Goal: Task Accomplishment & Management: Manage account settings

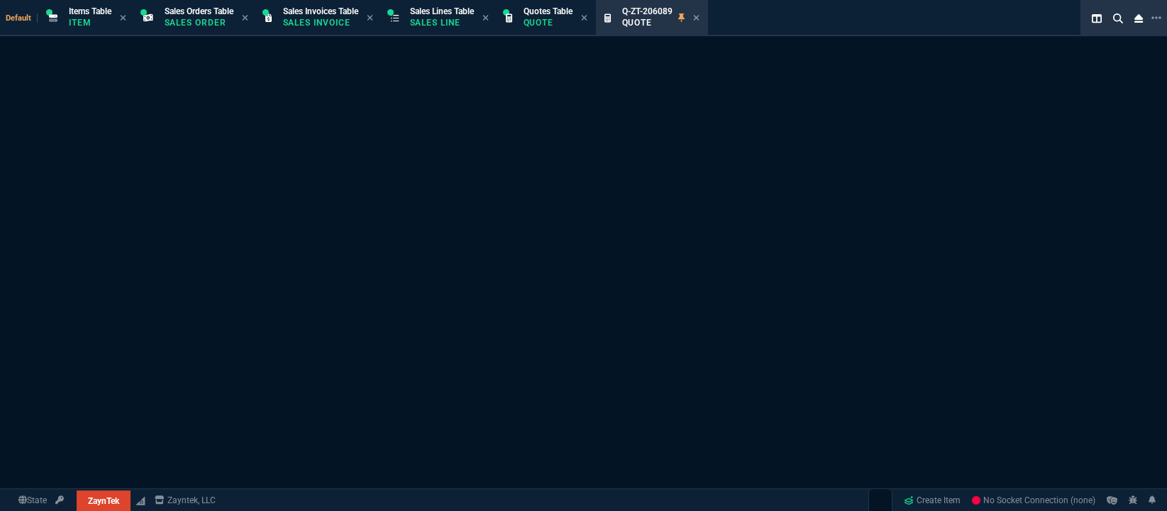
select select "12: [PERSON_NAME]"
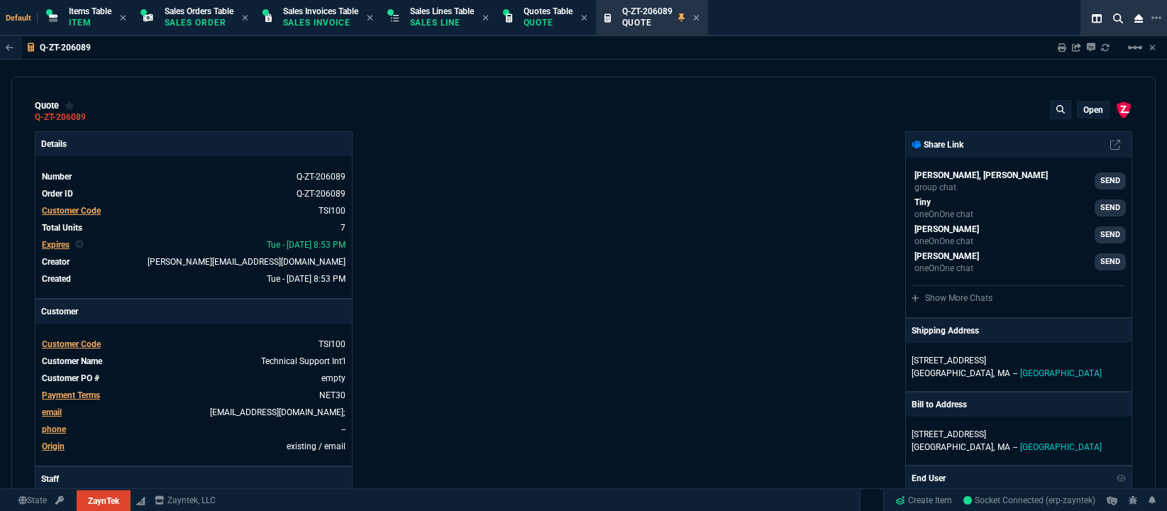
type input "44"
type input "20"
type input "47"
type input "45"
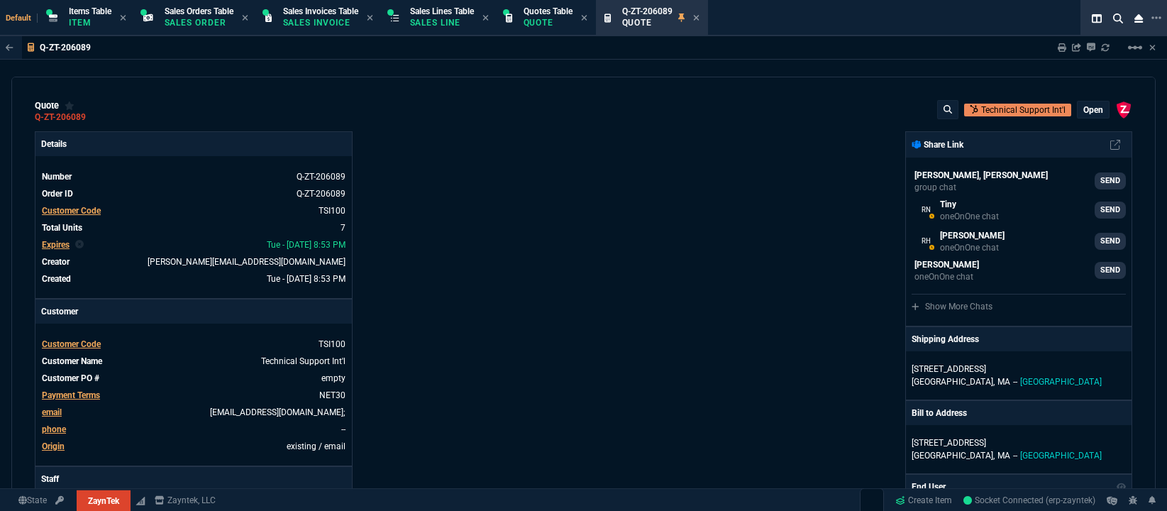
type input "100"
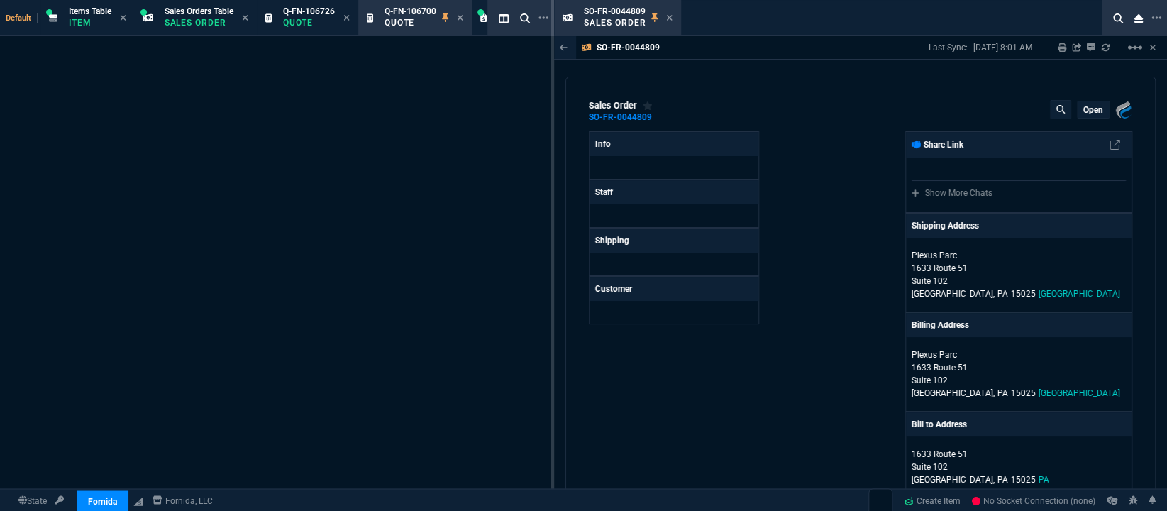
select select "12: [PERSON_NAME]"
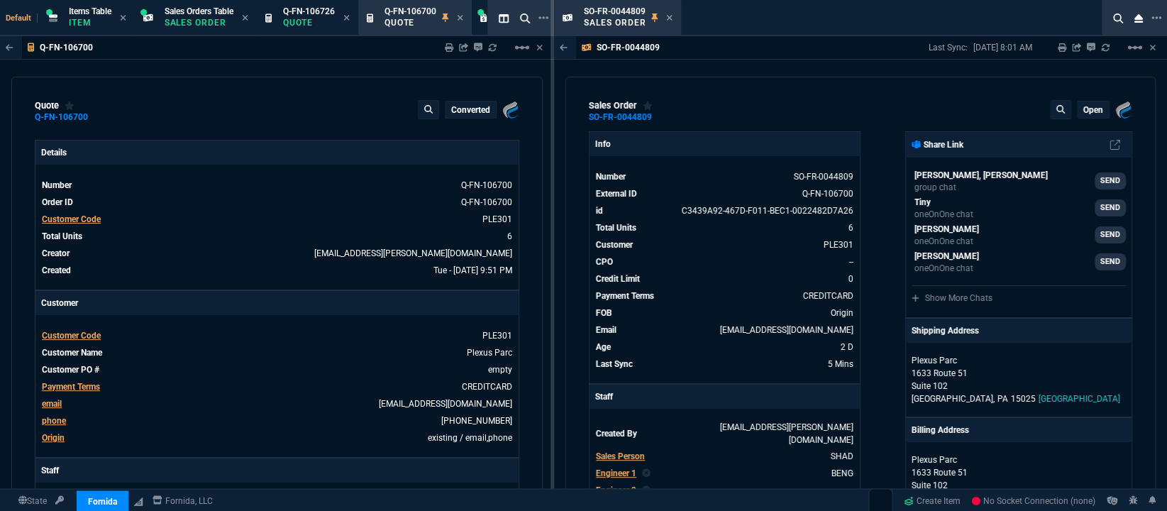
type input "36"
type input "6674"
type input "0"
type input "91"
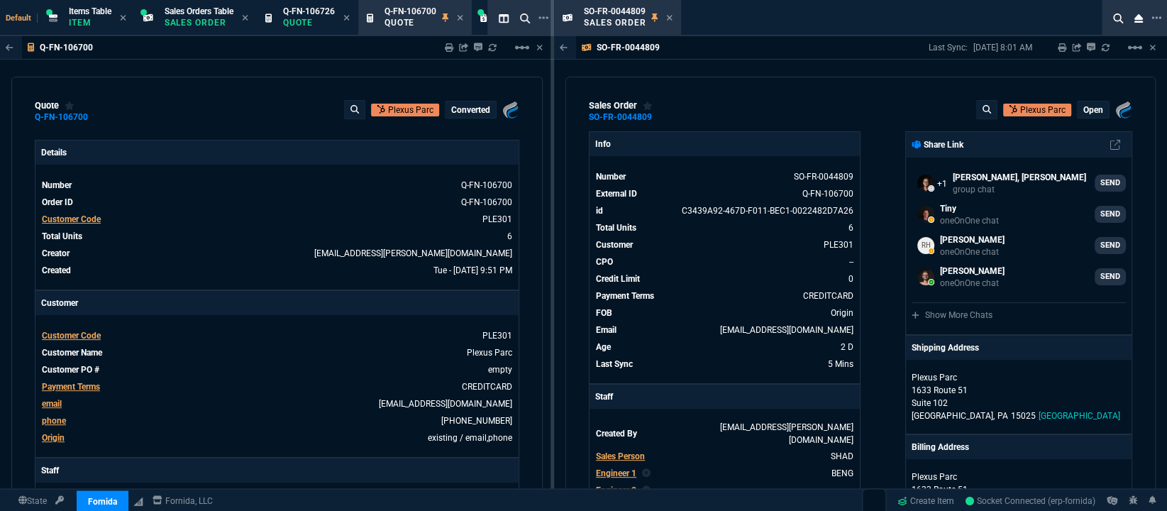
click at [744, 39] on div "SO-FR-0044809 Last Sync: 8/20/25, 8:01 AM Sharing SO-FR-0044809 Link Dev Link S…" at bounding box center [860, 47] width 613 height 23
click at [670, 16] on icon at bounding box center [669, 17] width 6 height 9
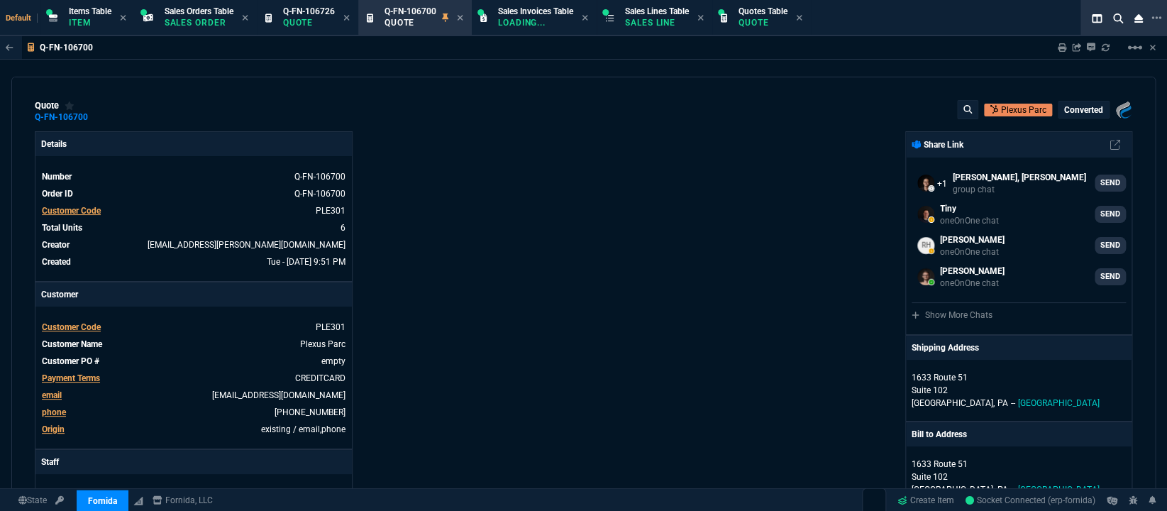
click at [350, 20] on icon at bounding box center [346, 17] width 6 height 9
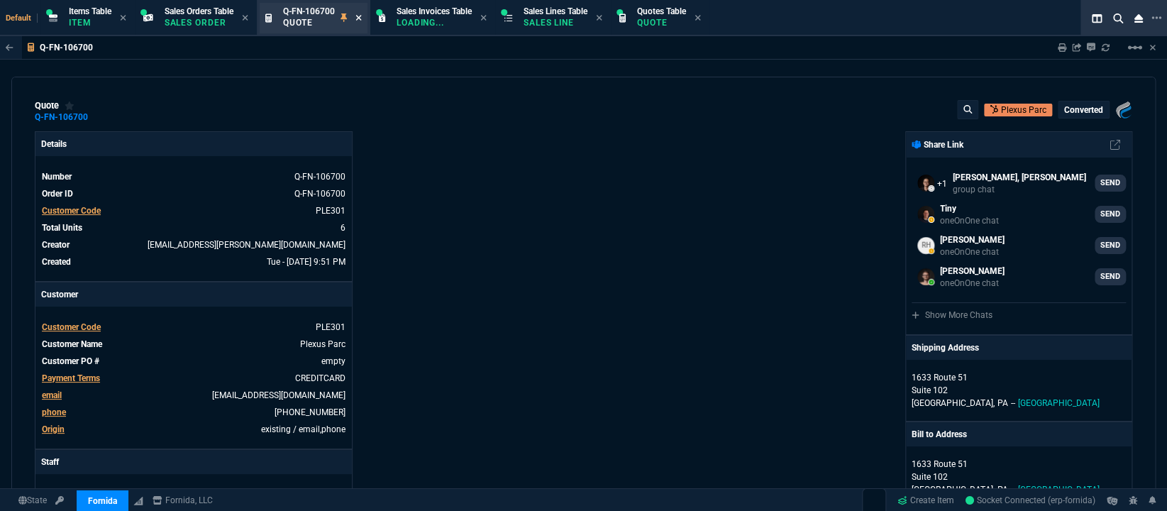
click at [361, 16] on icon at bounding box center [358, 17] width 6 height 9
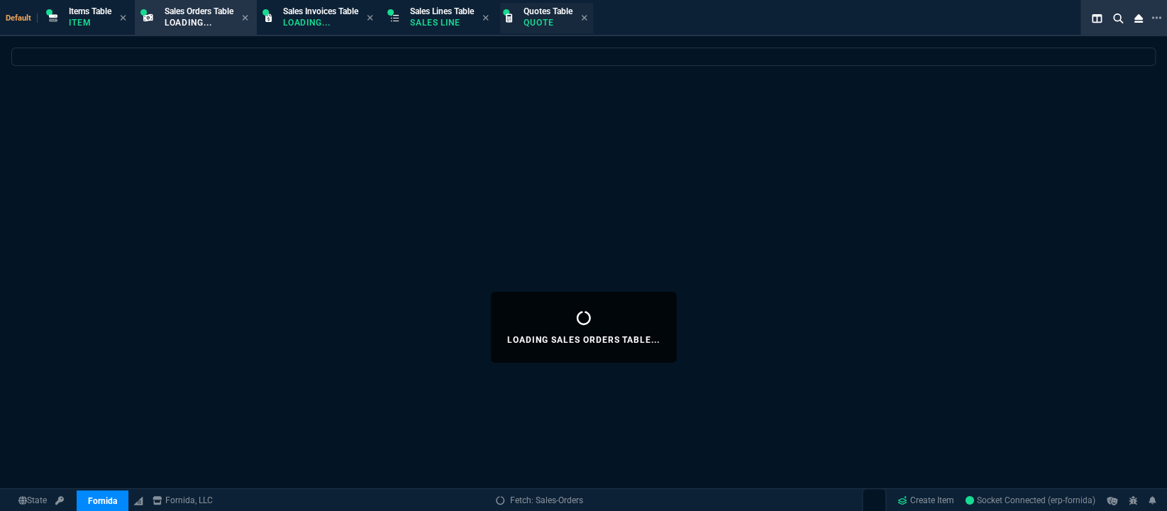
click at [550, 22] on p "Quote" at bounding box center [548, 22] width 49 height 11
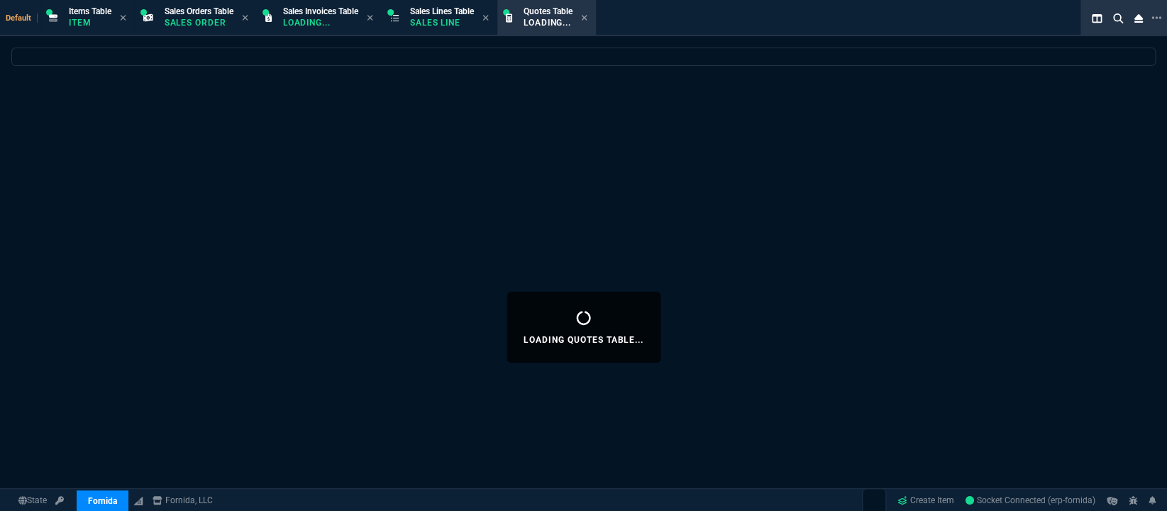
select select
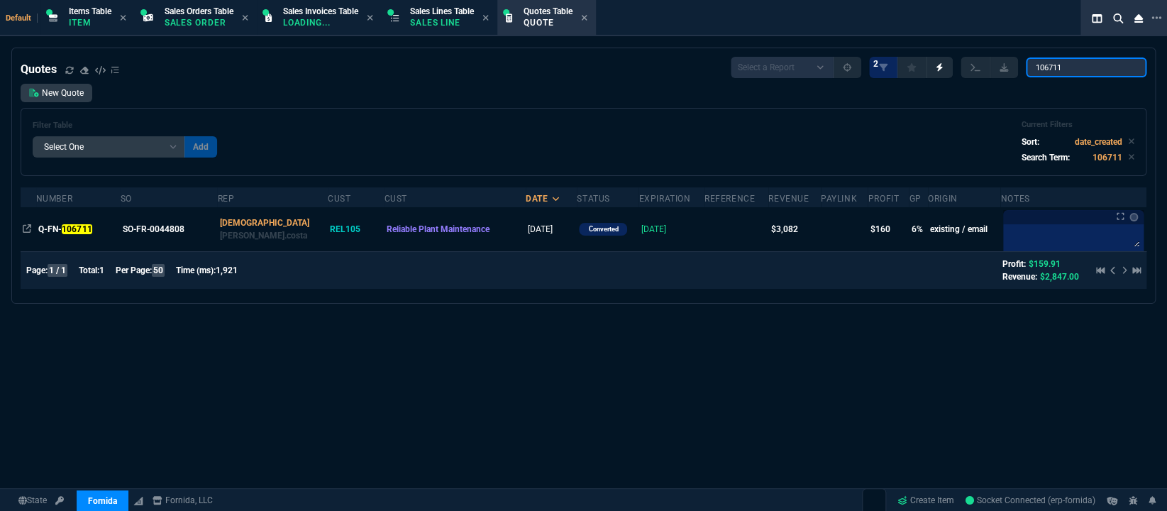
click at [1076, 62] on input "106711" at bounding box center [1086, 67] width 121 height 20
paste input "Q-FN-106728"
type input "Q-FN-106728"
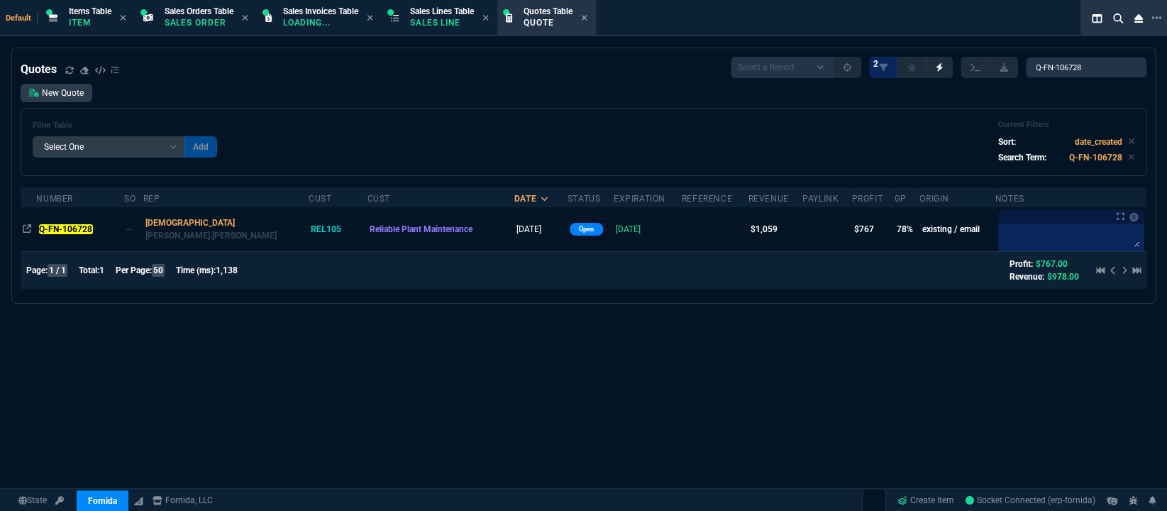
click at [84, 227] on mark "Q-FN-106728" at bounding box center [66, 229] width 54 height 10
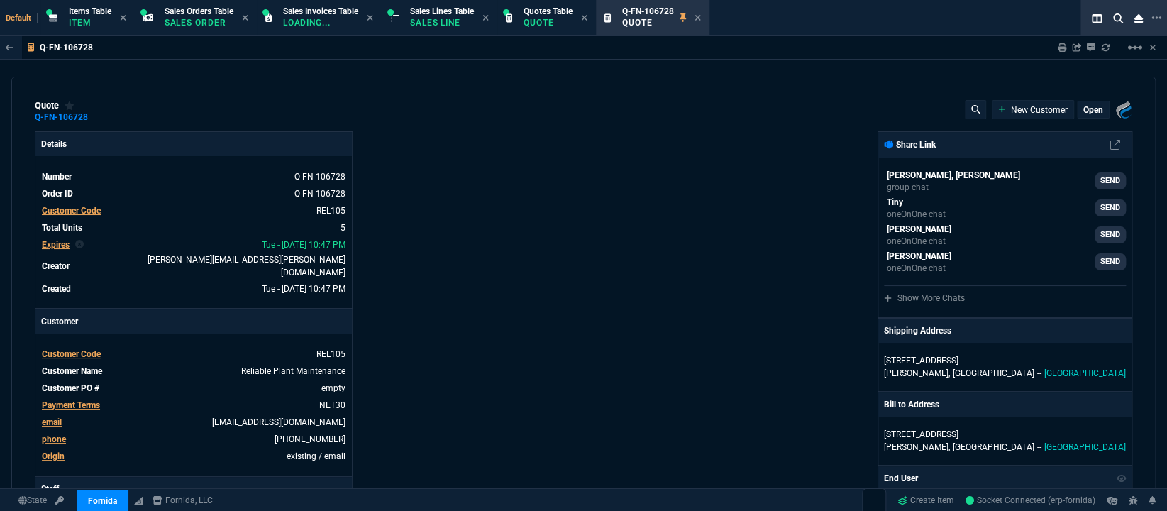
type input "100"
type input "250"
type input "12"
type input "14"
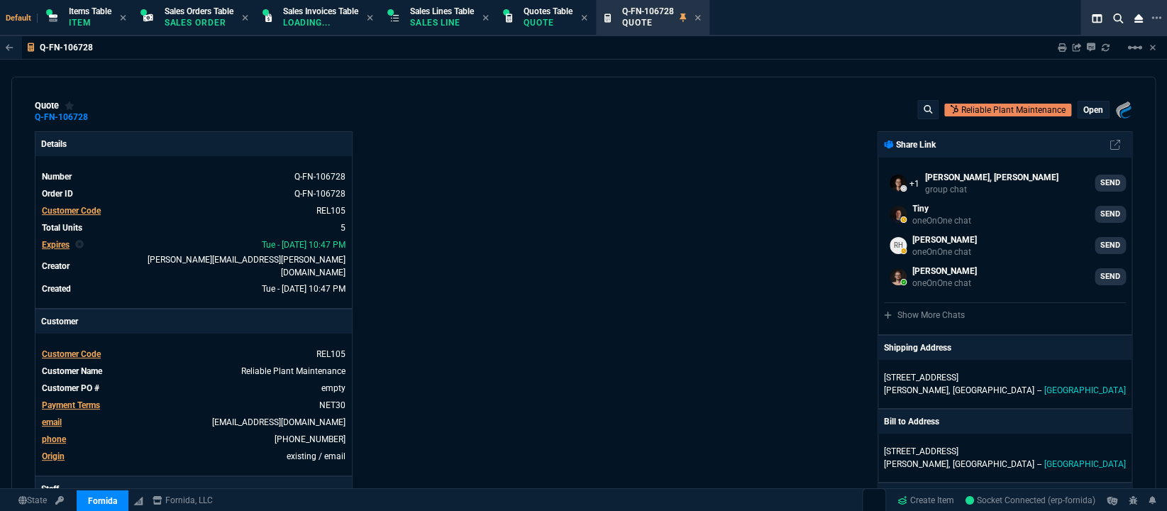
click at [53, 417] on span "email" at bounding box center [52, 422] width 20 height 10
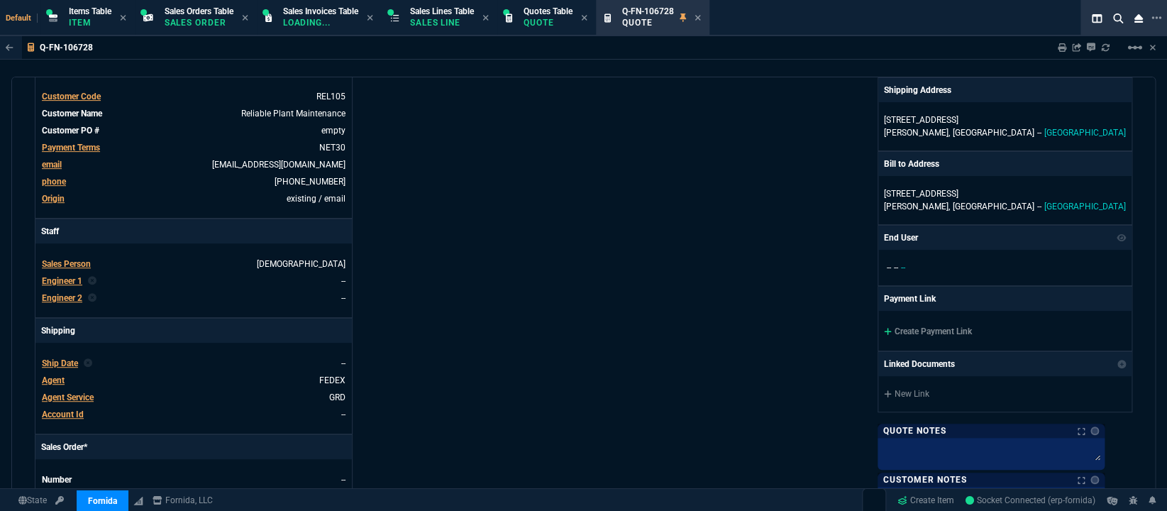
scroll to position [322, 0]
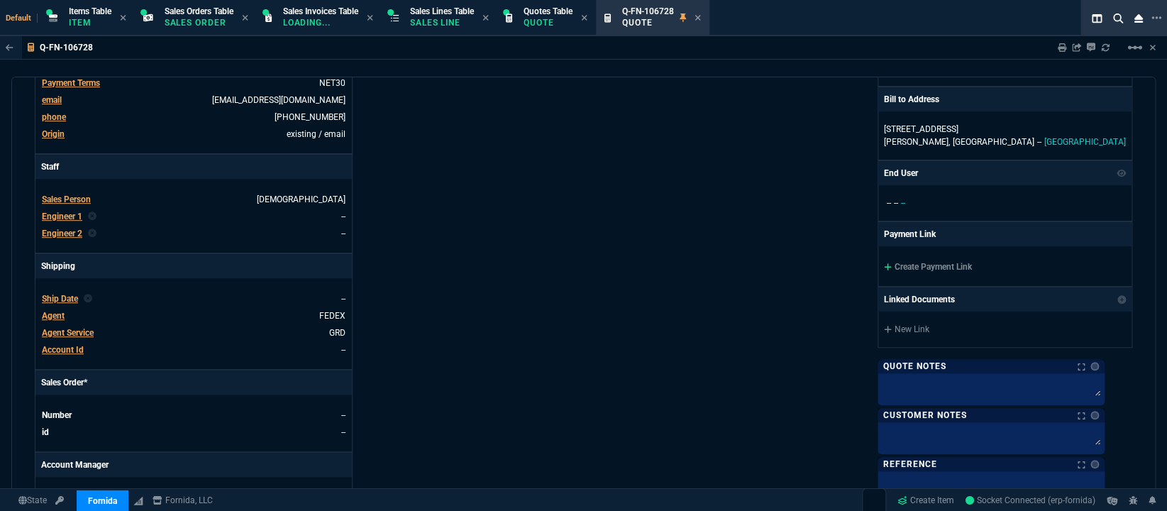
click at [42, 311] on span "Agent" at bounding box center [53, 316] width 23 height 10
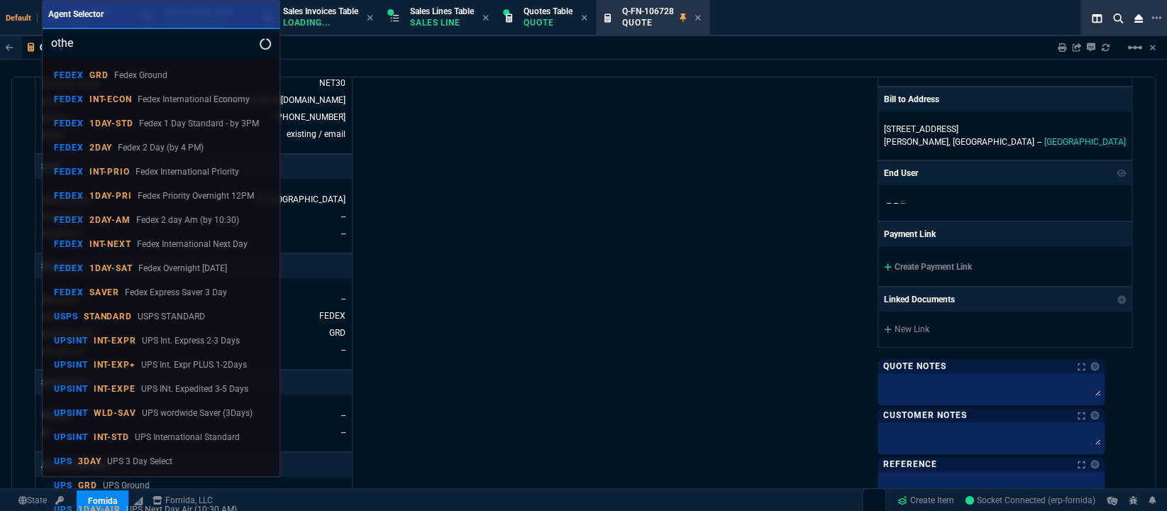
type input "other"
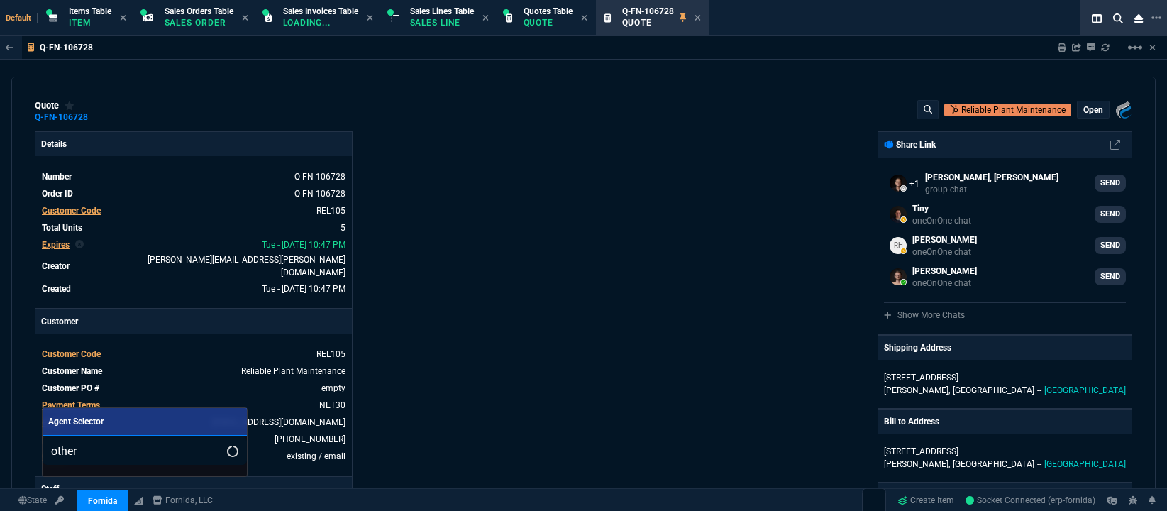
select select "12: [PERSON_NAME]"
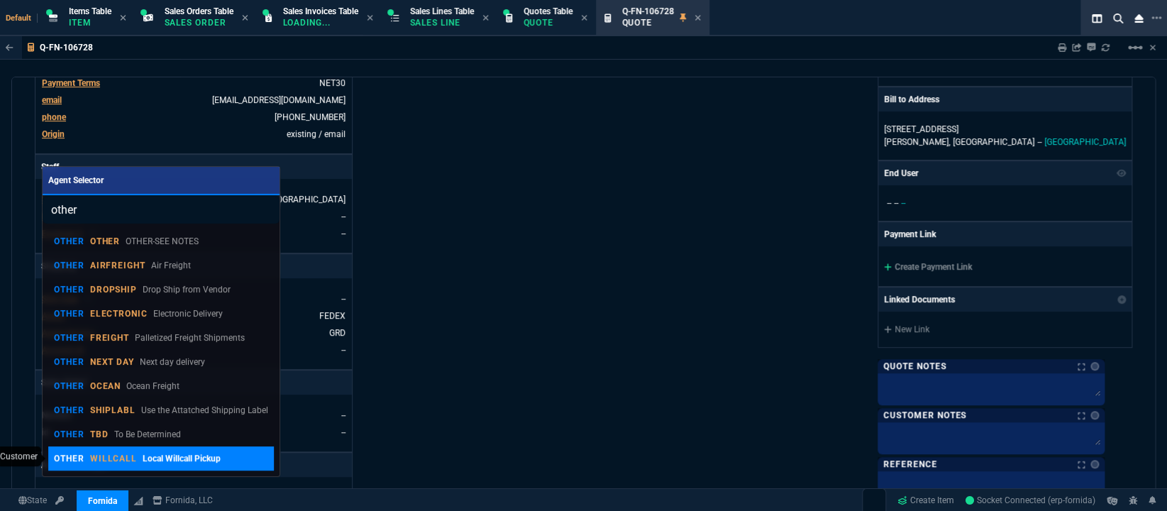
click at [152, 454] on p "Local Willcall Pickup" at bounding box center [182, 458] width 78 height 13
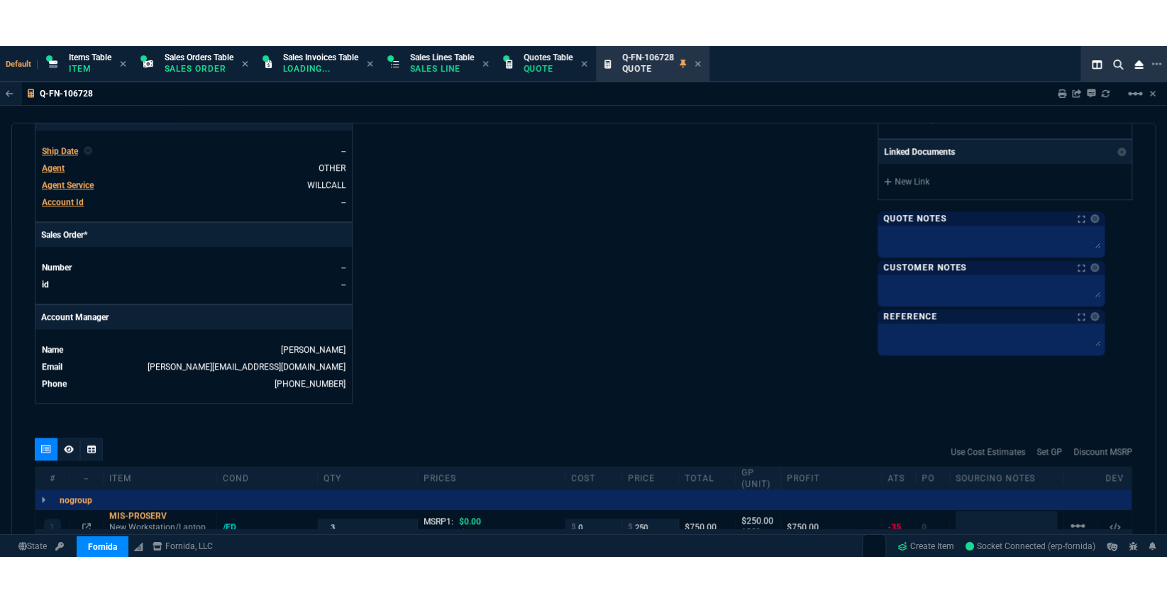
scroll to position [710, 0]
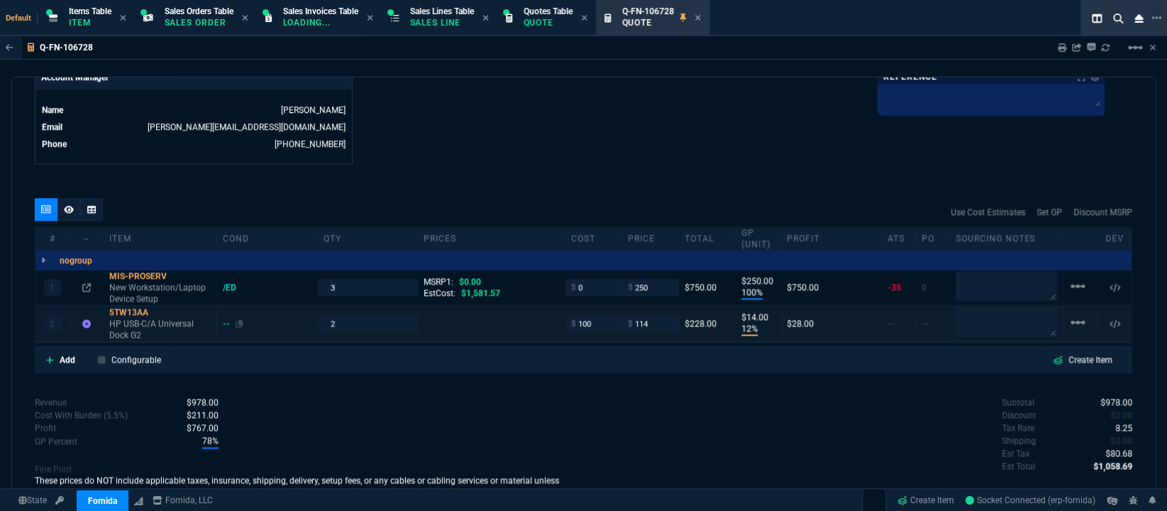
click at [223, 318] on div "--" at bounding box center [233, 323] width 21 height 11
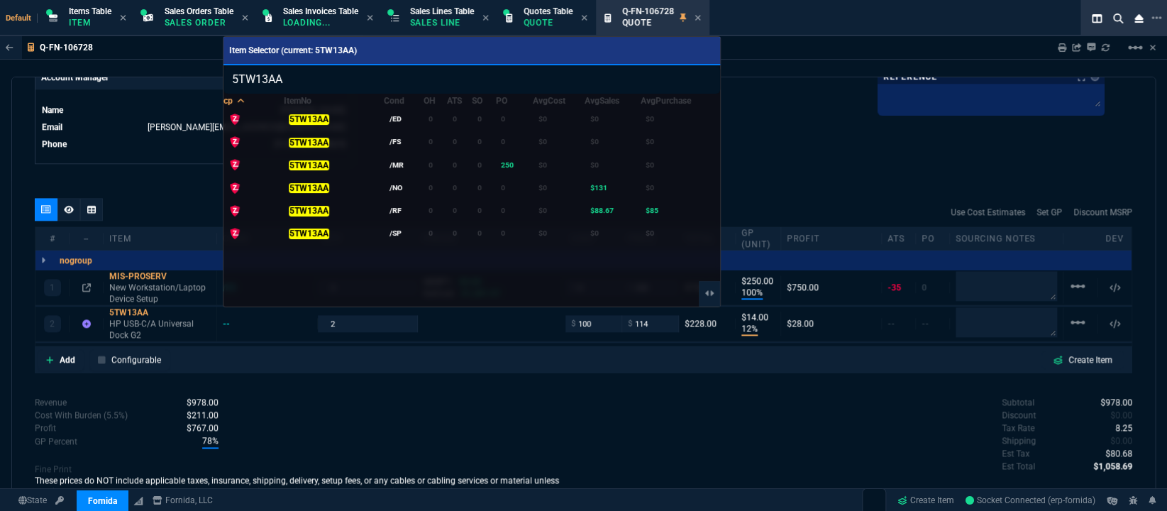
click at [261, 412] on div at bounding box center [583, 255] width 1167 height 511
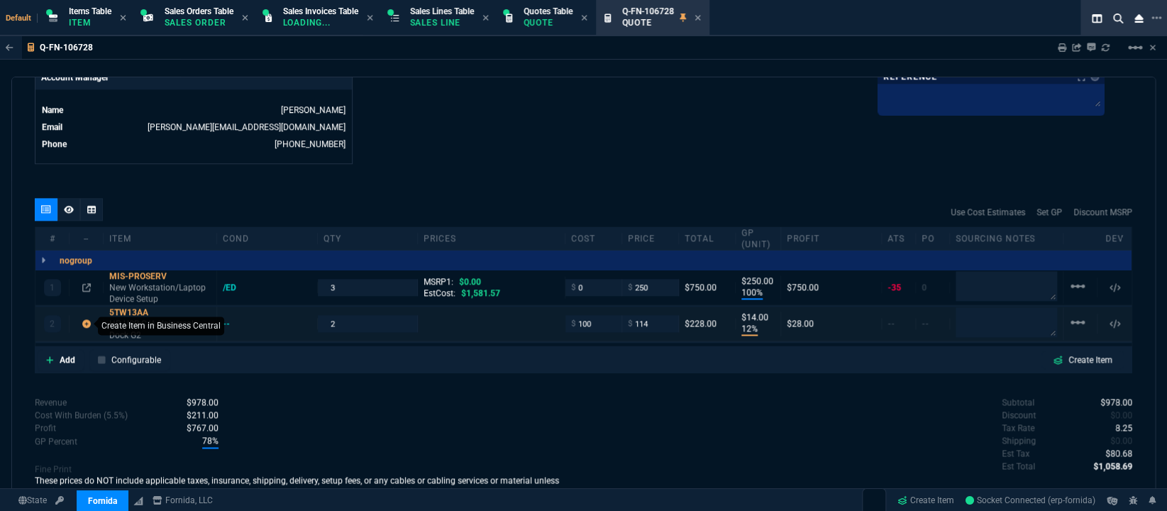
click at [86, 319] on icon at bounding box center [86, 323] width 9 height 9
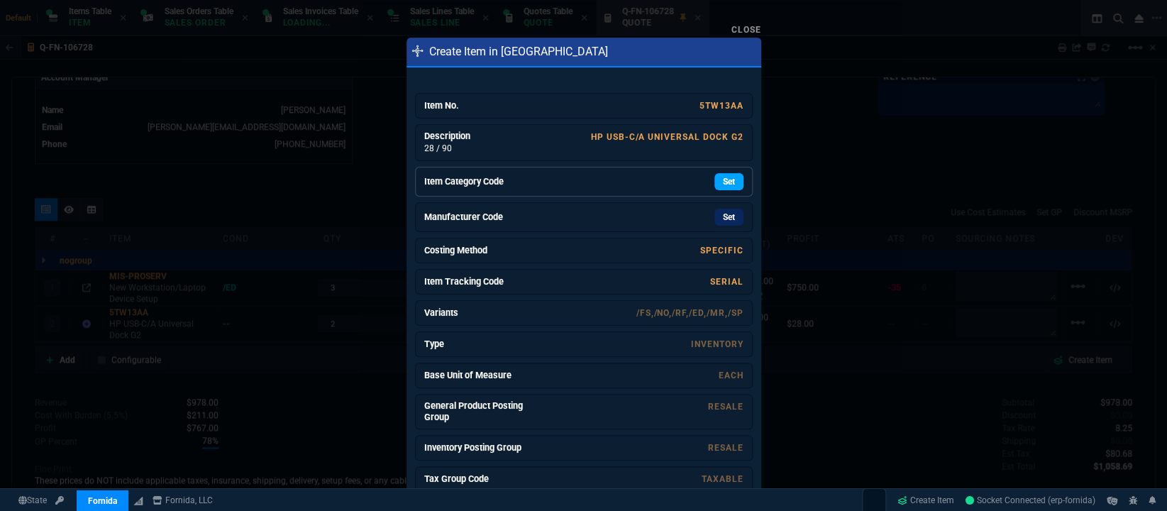
click at [727, 178] on link "Set" at bounding box center [729, 181] width 29 height 17
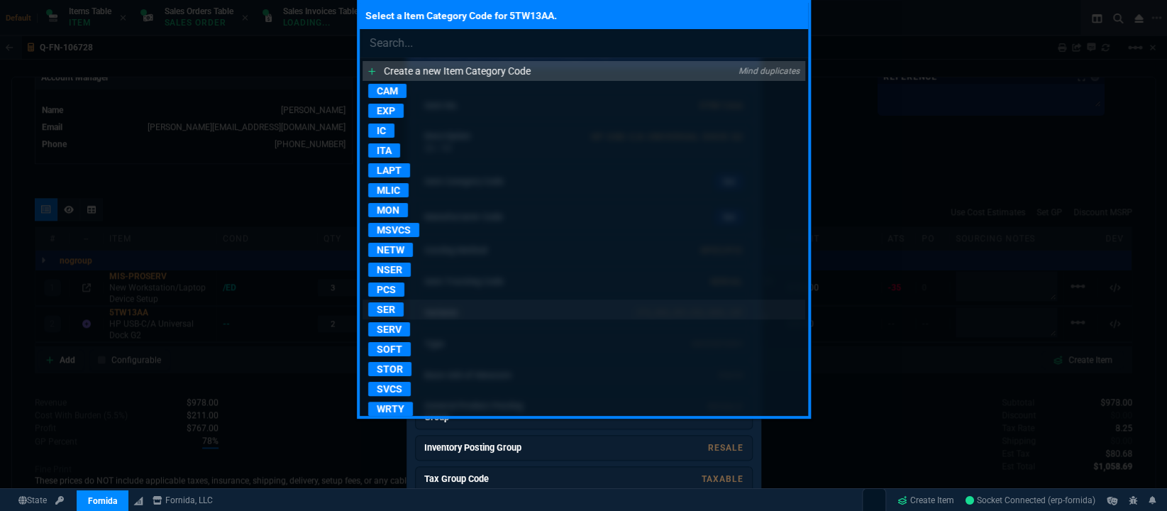
click at [392, 304] on p "SER" at bounding box center [385, 309] width 35 height 14
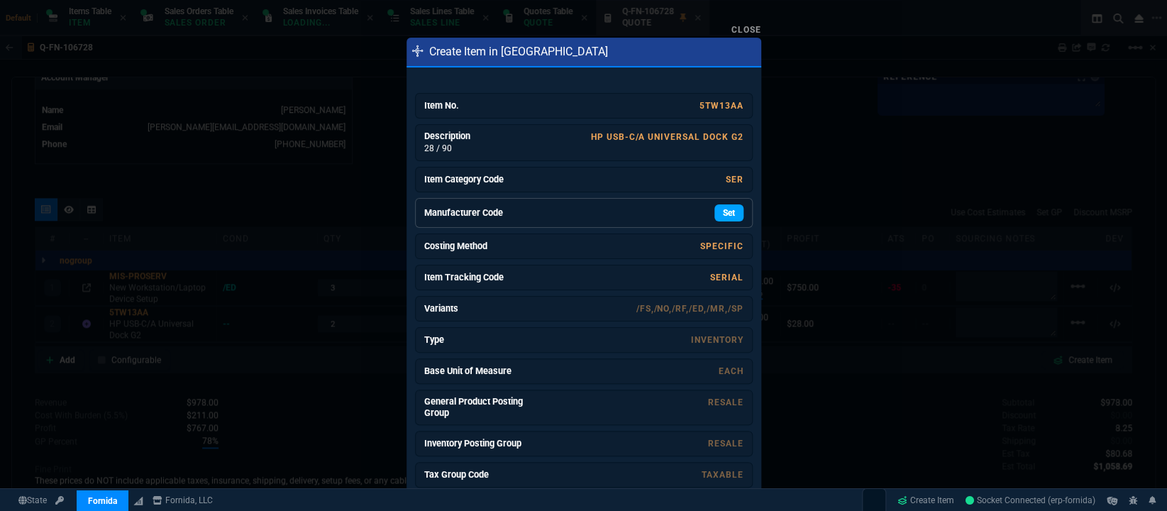
click at [715, 206] on link "Set" at bounding box center [729, 212] width 29 height 17
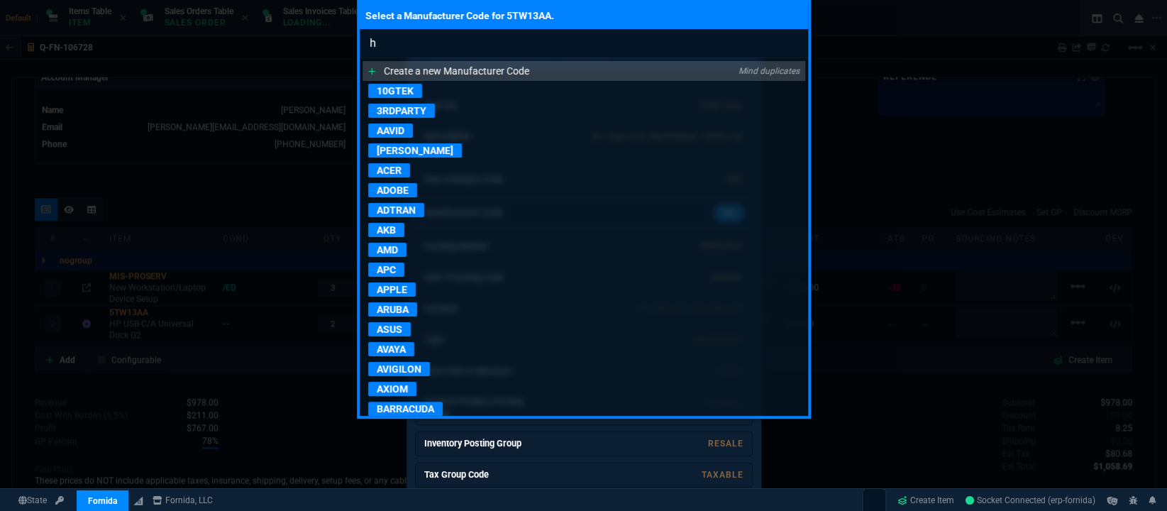
type input "hp"
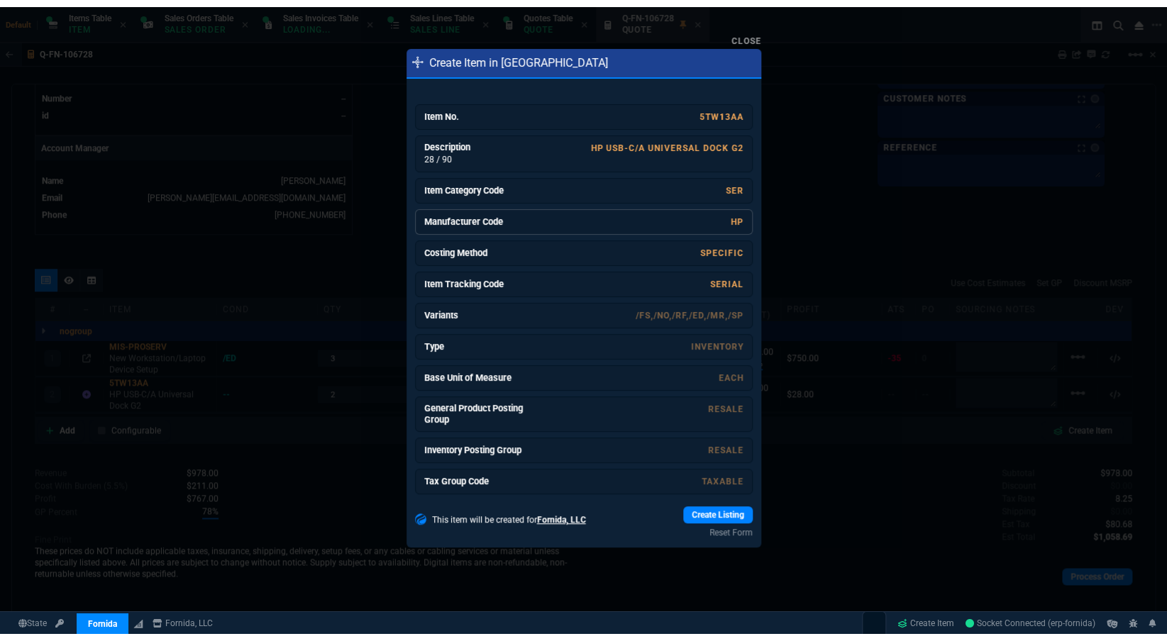
scroll to position [634, 0]
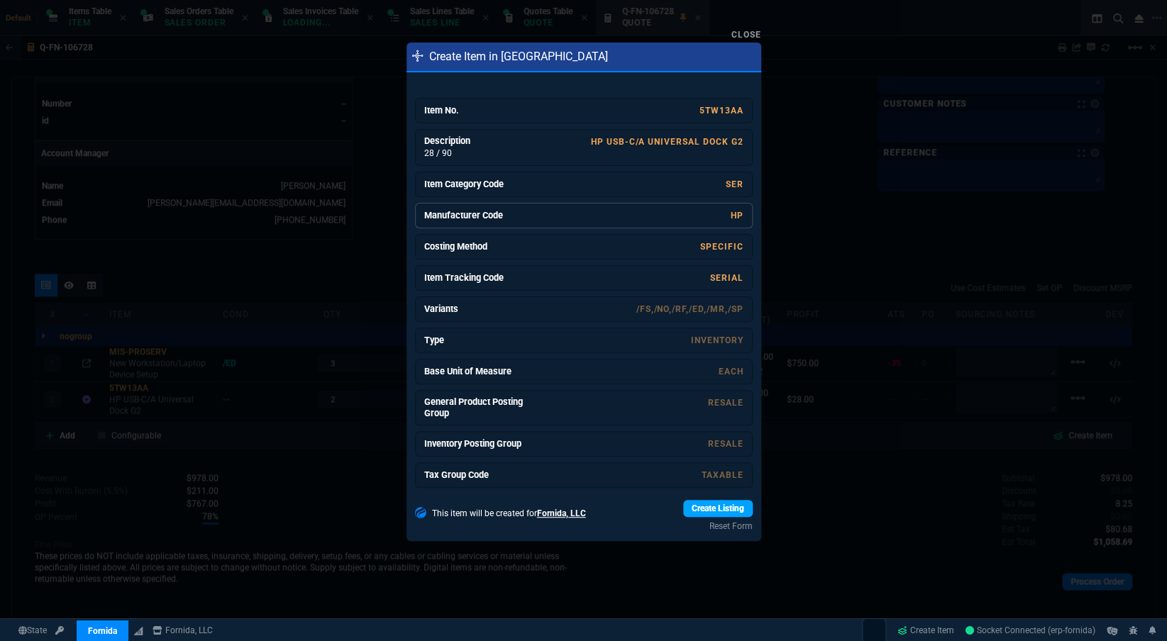
click at [688, 508] on link "Create Listing" at bounding box center [718, 508] width 70 height 17
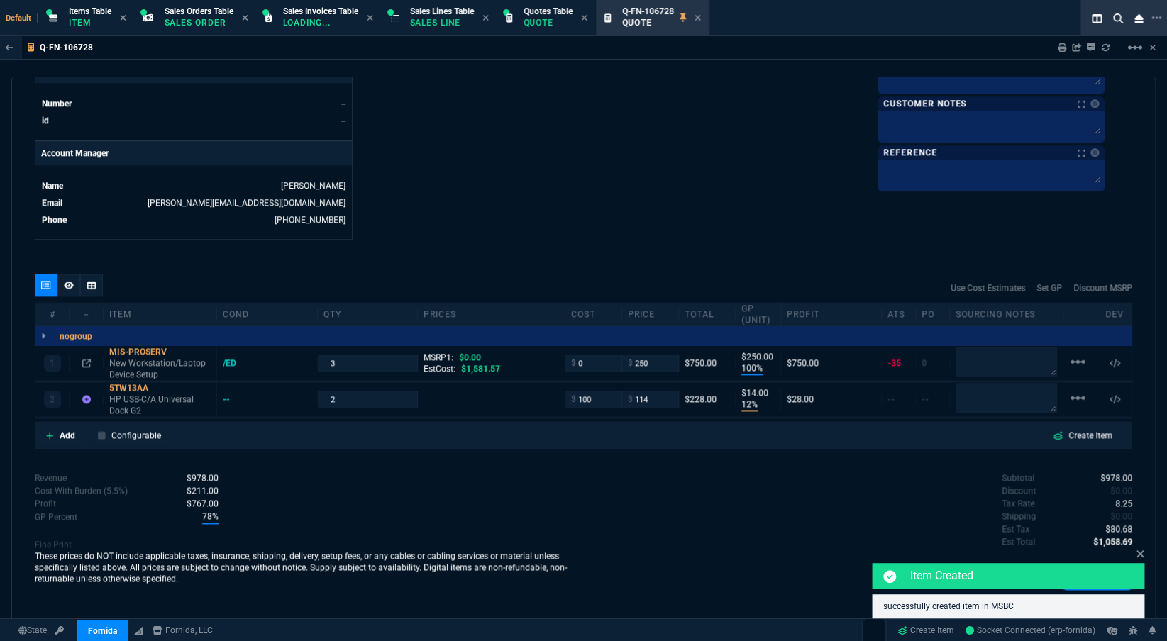
click at [97, 275] on div at bounding box center [91, 285] width 23 height 23
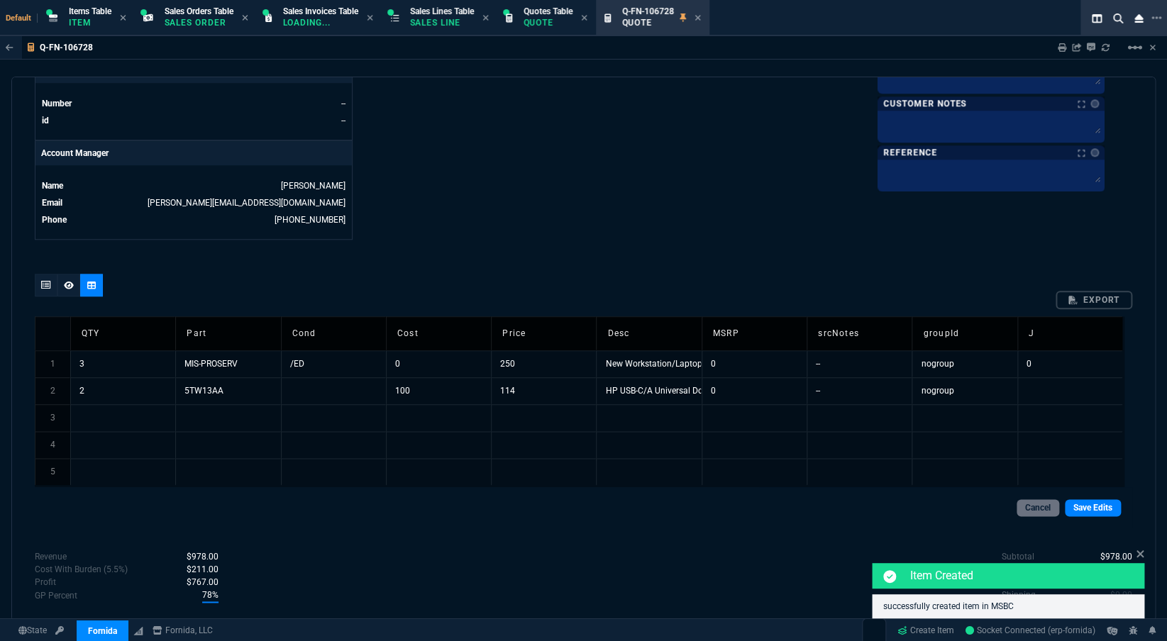
click at [343, 377] on td at bounding box center [333, 390] width 105 height 27
type input "/FS"
click at [1099, 500] on link "Save Edits" at bounding box center [1093, 508] width 56 height 17
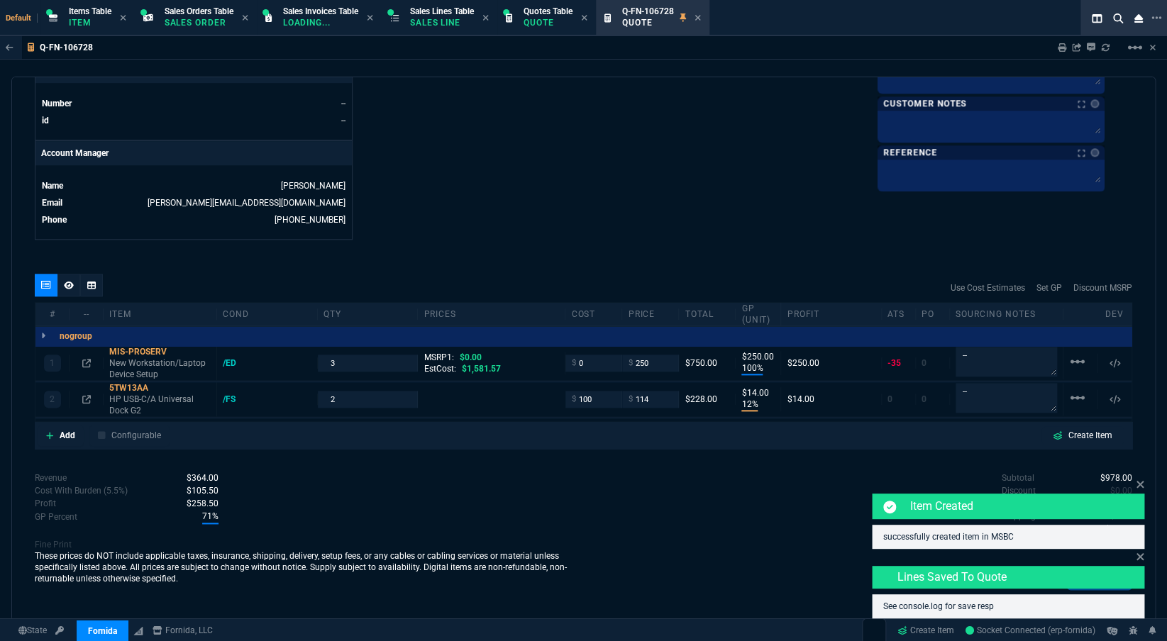
click at [1139, 483] on icon at bounding box center [1140, 484] width 9 height 11
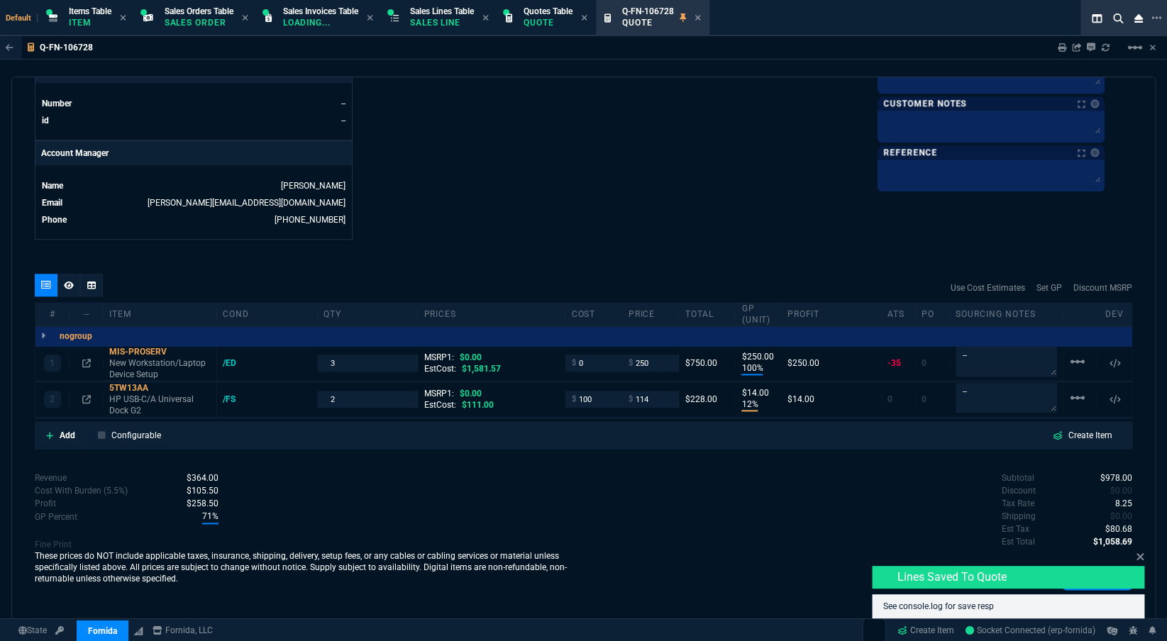
type input "100"
type input "250"
type input "12"
type input "14"
click at [1140, 510] on icon at bounding box center [1140, 556] width 7 height 7
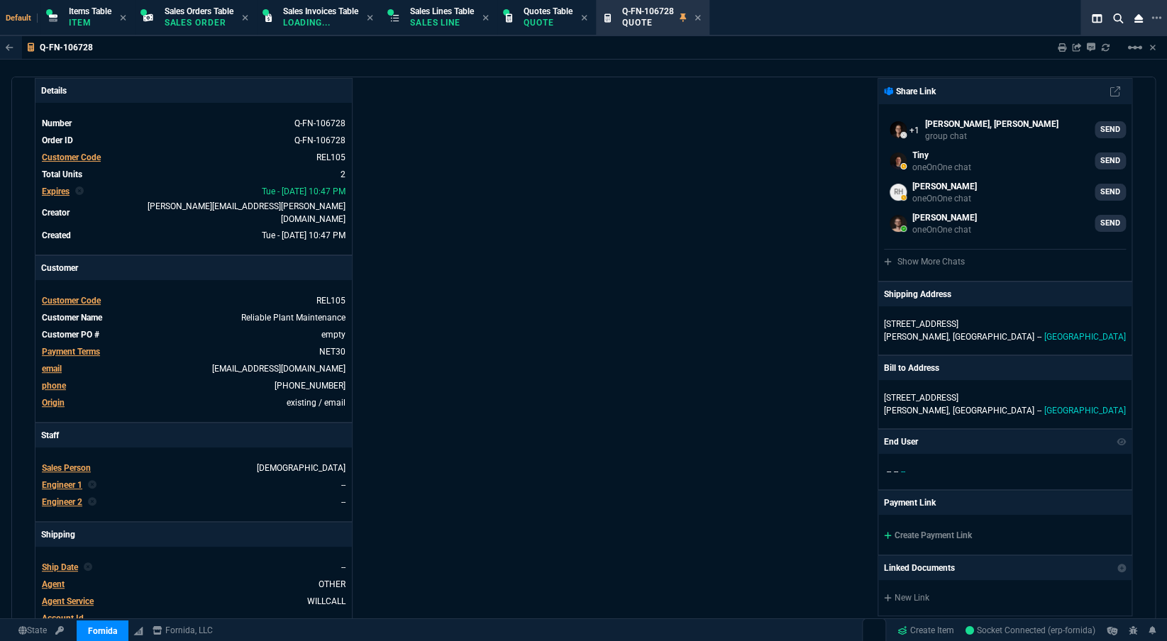
scroll to position [0, 0]
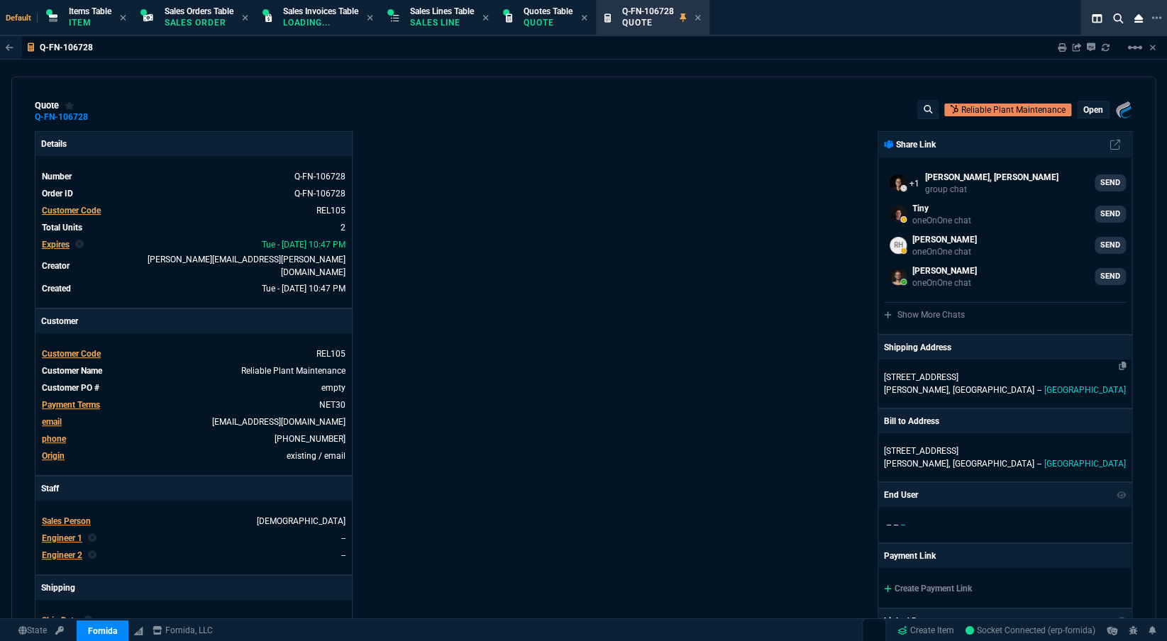
click at [942, 390] on span "McKinney," at bounding box center [917, 390] width 66 height 10
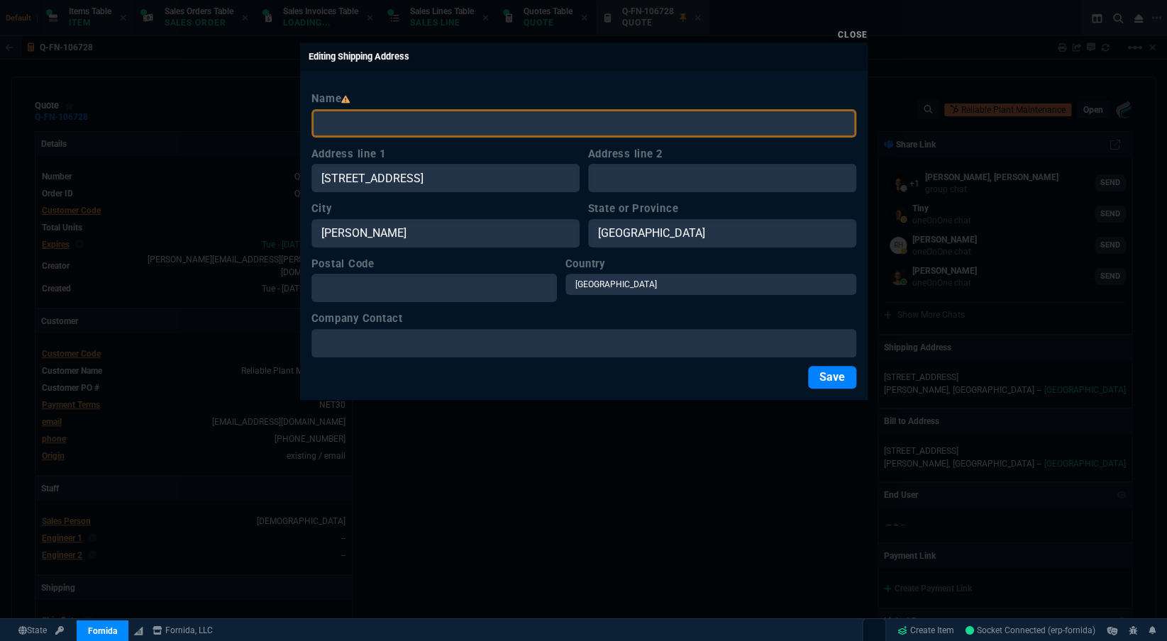
click at [546, 326] on label "Company Contact" at bounding box center [583, 319] width 545 height 16
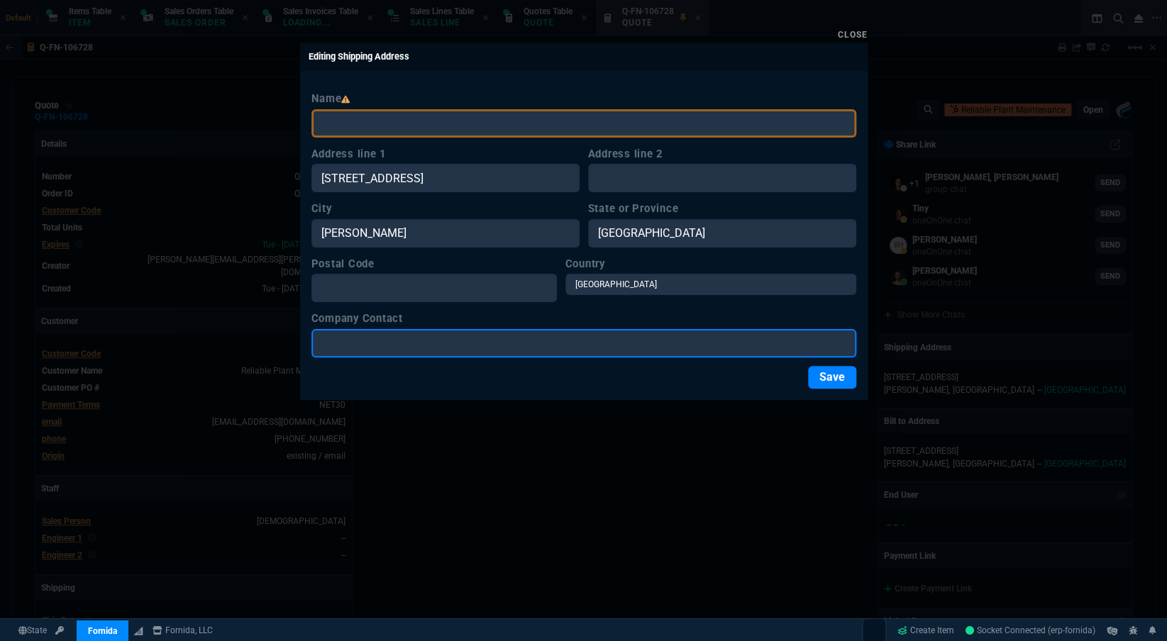
click at [546, 329] on input "Company Contact" at bounding box center [583, 343] width 545 height 28
click at [541, 338] on input "Company Contact" at bounding box center [583, 343] width 545 height 28
paste input "Dana Jones"
type input "Dana Jones"
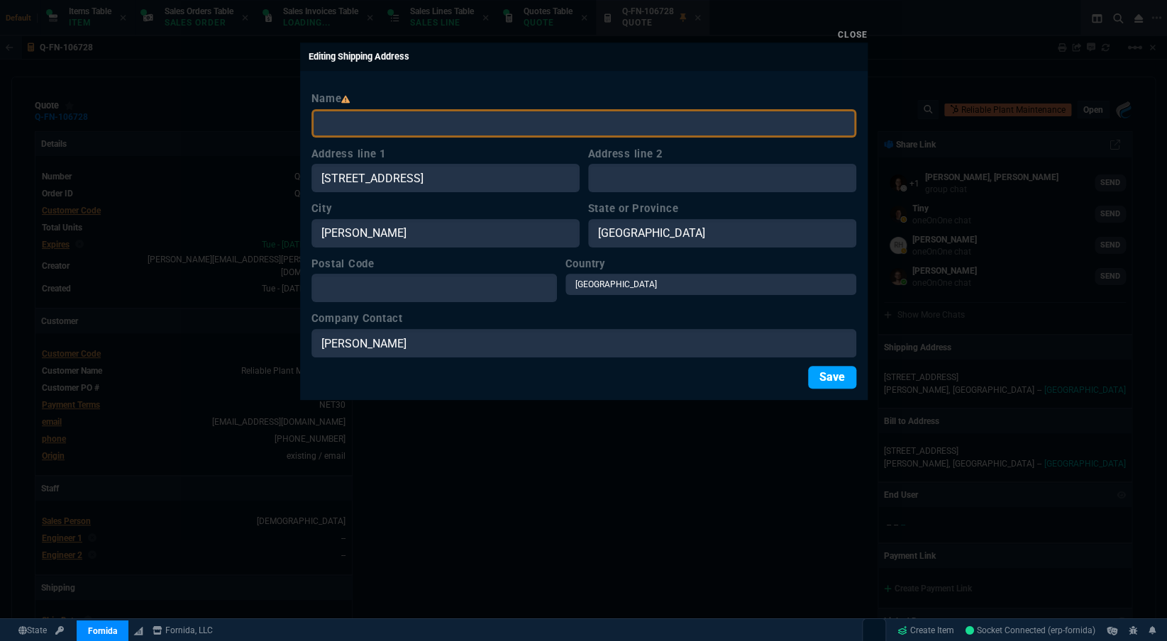
click at [825, 381] on button "Save" at bounding box center [832, 377] width 48 height 23
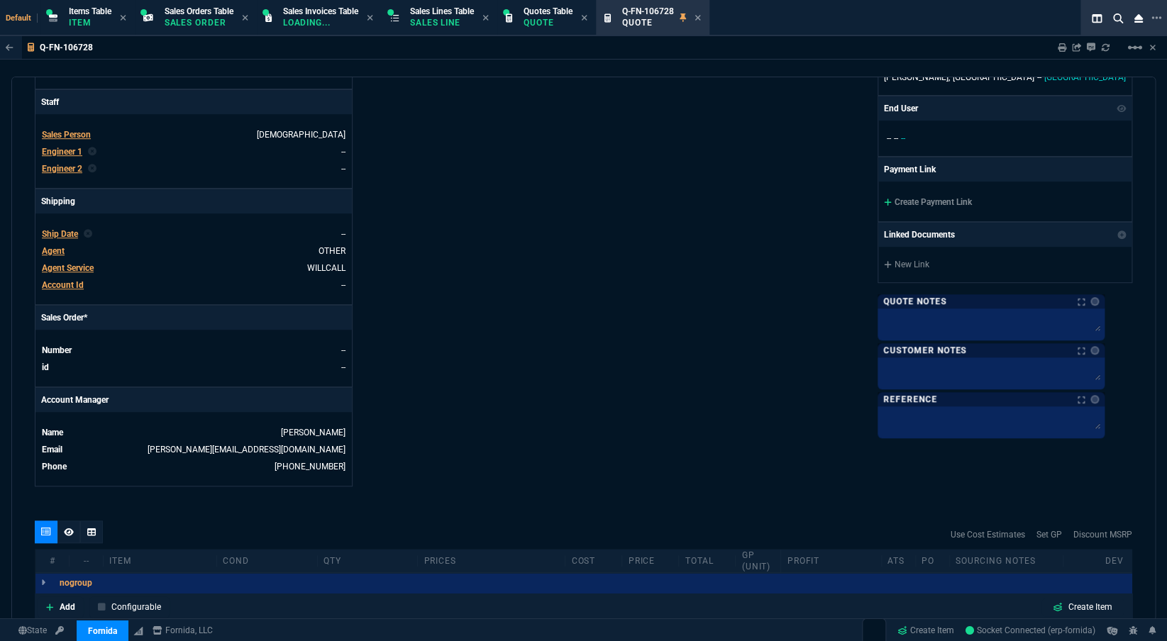
scroll to position [633, 0]
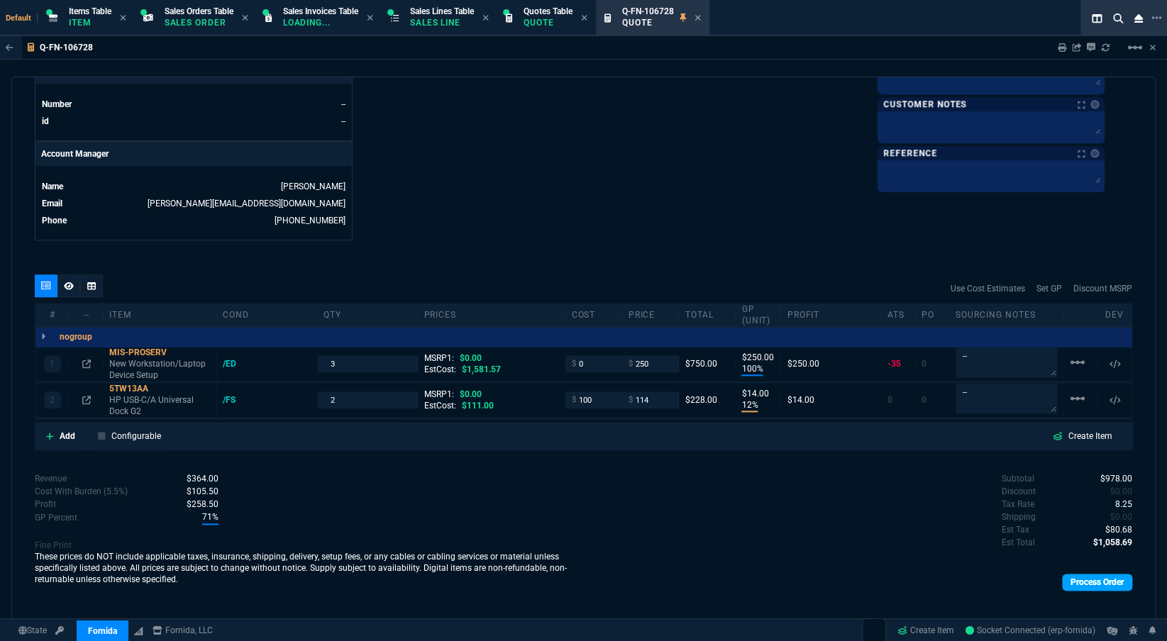
click at [1089, 510] on link "Process Order" at bounding box center [1097, 582] width 70 height 17
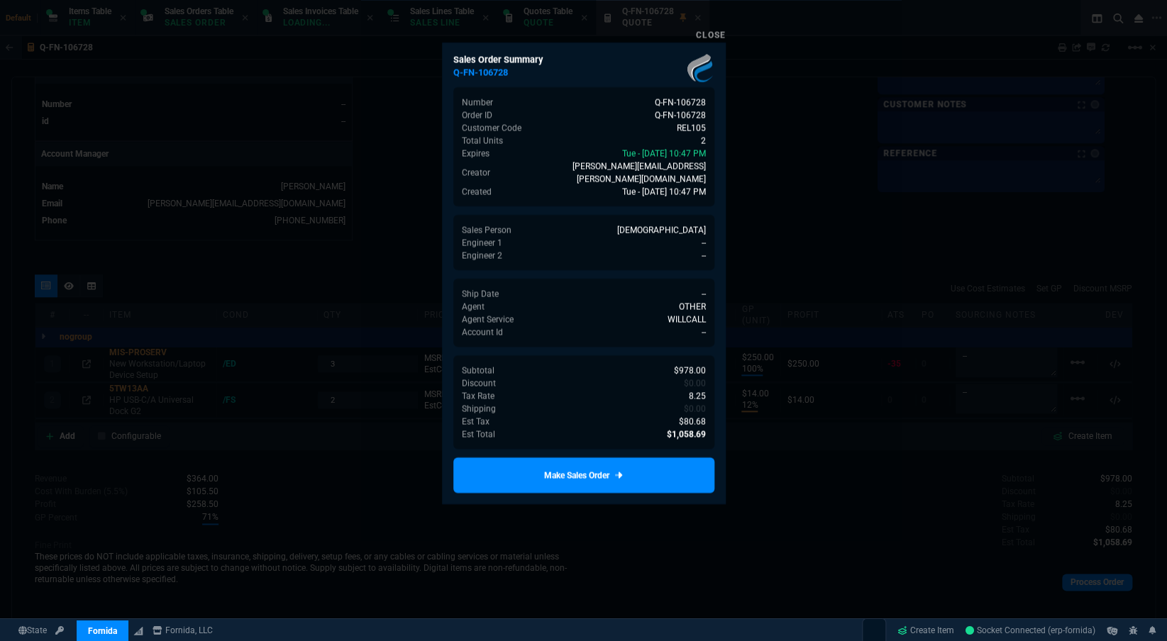
click at [652, 510] on div at bounding box center [583, 320] width 1167 height 641
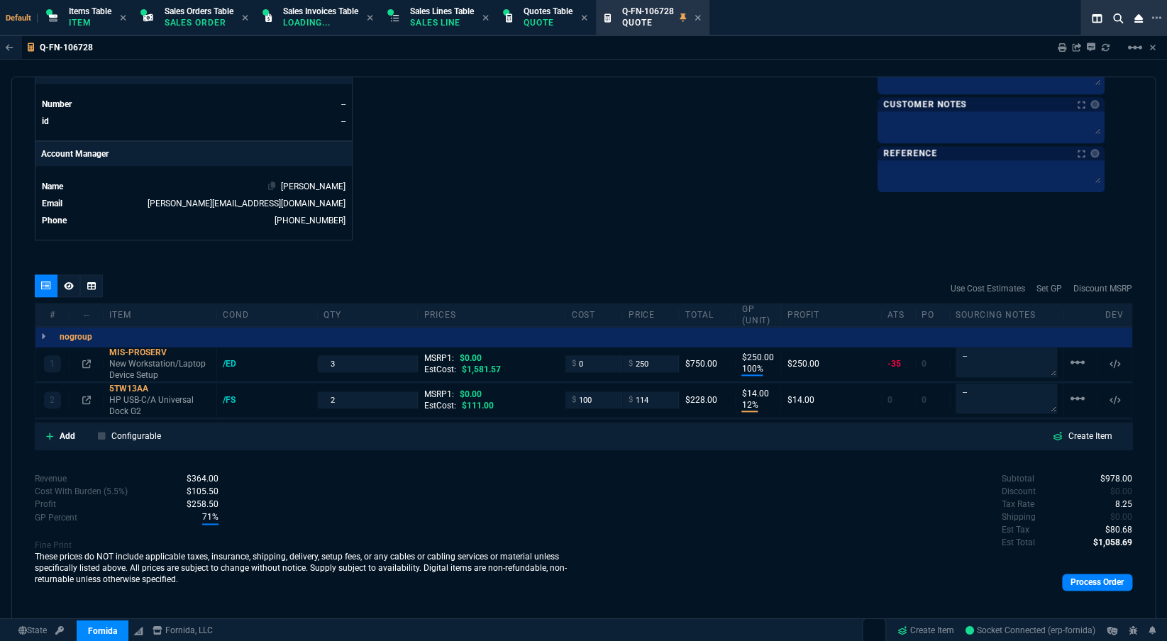
scroll to position [375, 0]
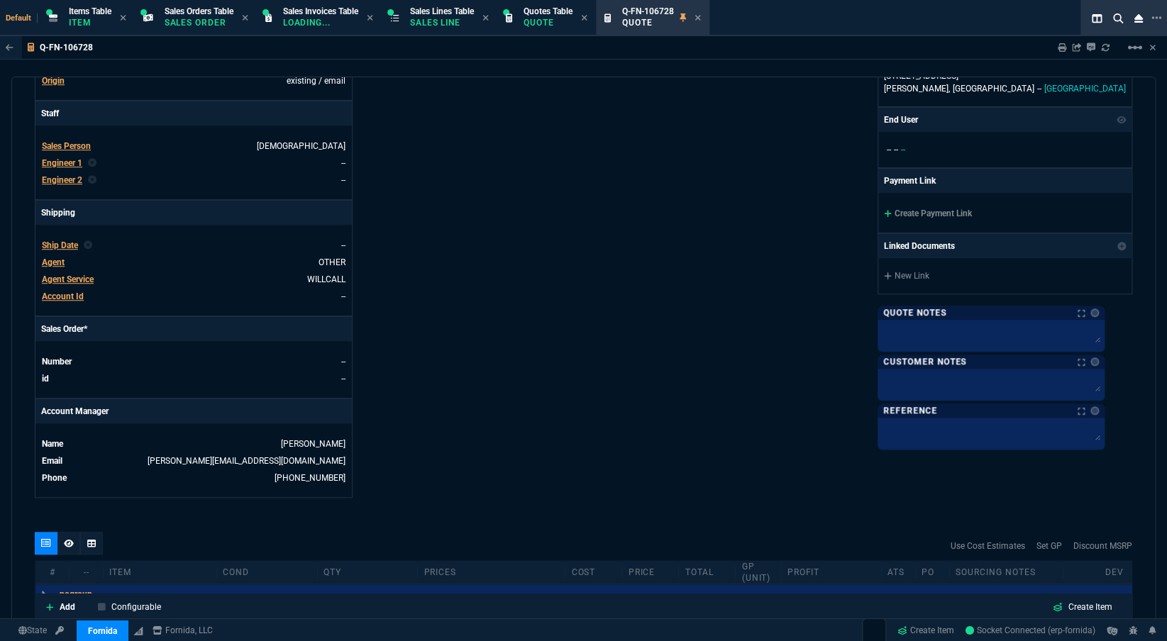
click at [58, 241] on span "Ship Date" at bounding box center [60, 246] width 36 height 10
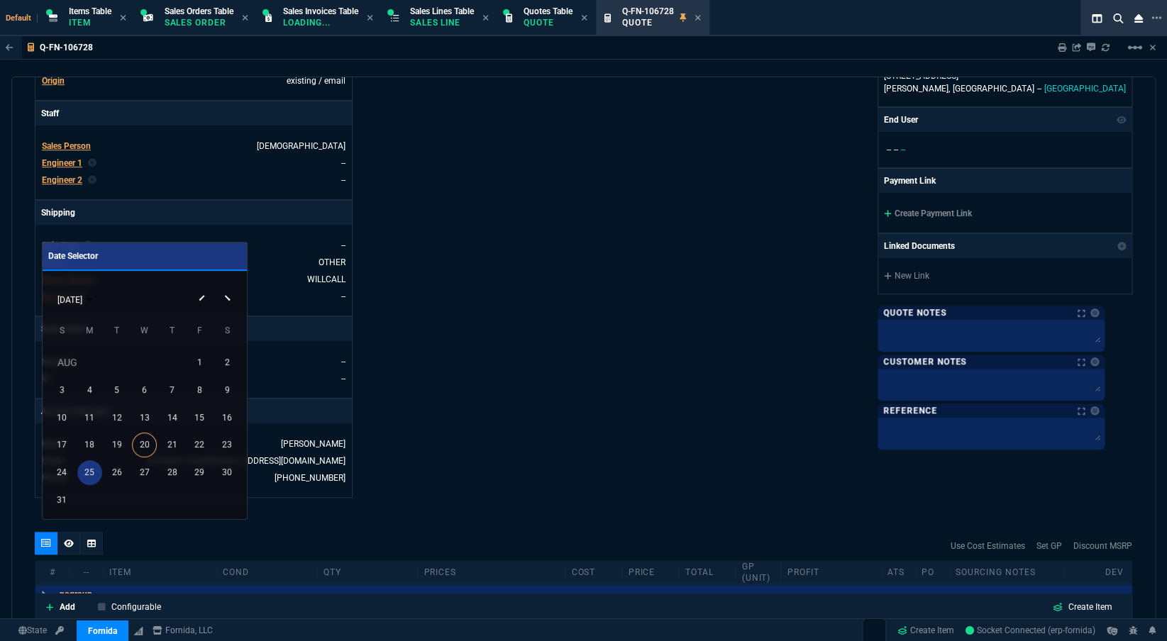
click at [96, 475] on div "25" at bounding box center [89, 473] width 25 height 25
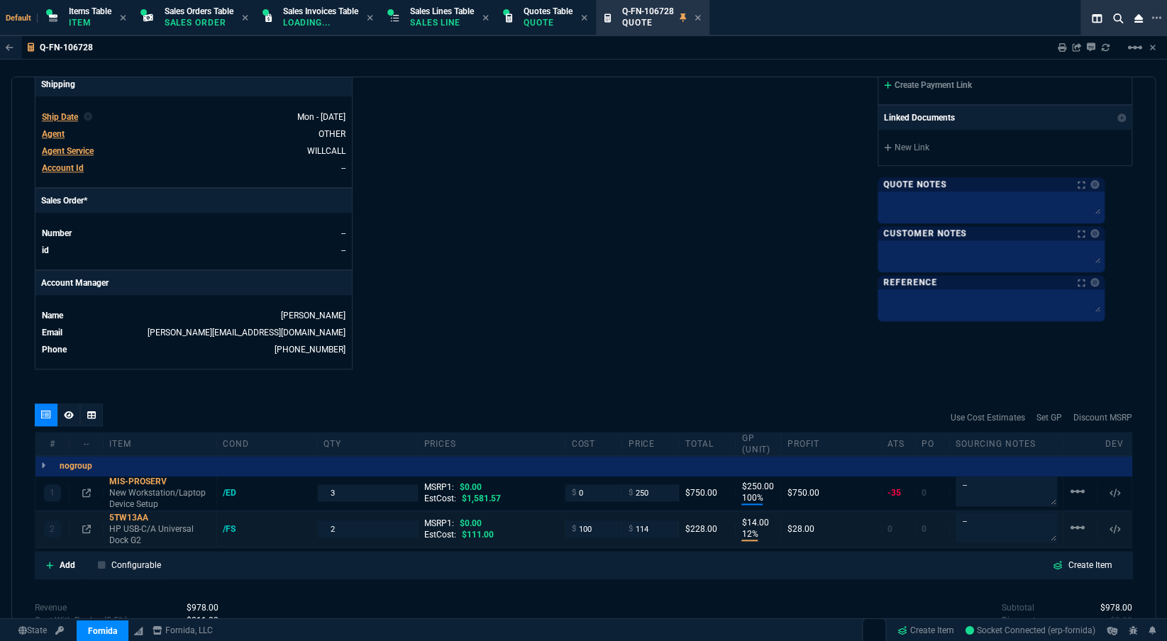
scroll to position [633, 0]
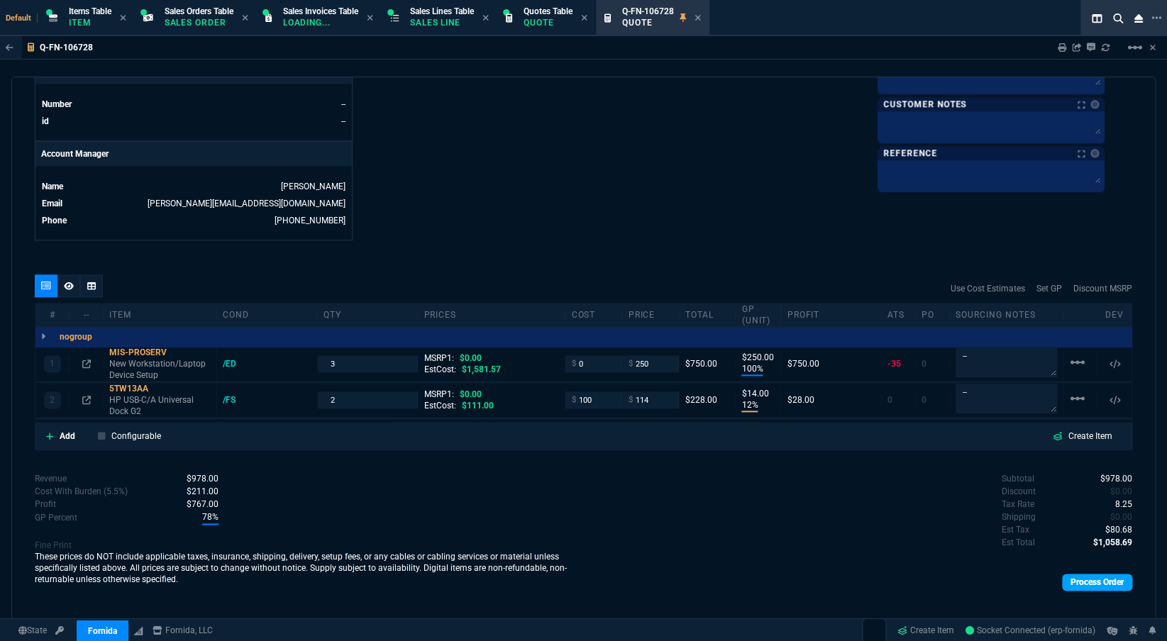
click at [1071, 510] on link "Process Order" at bounding box center [1097, 582] width 70 height 17
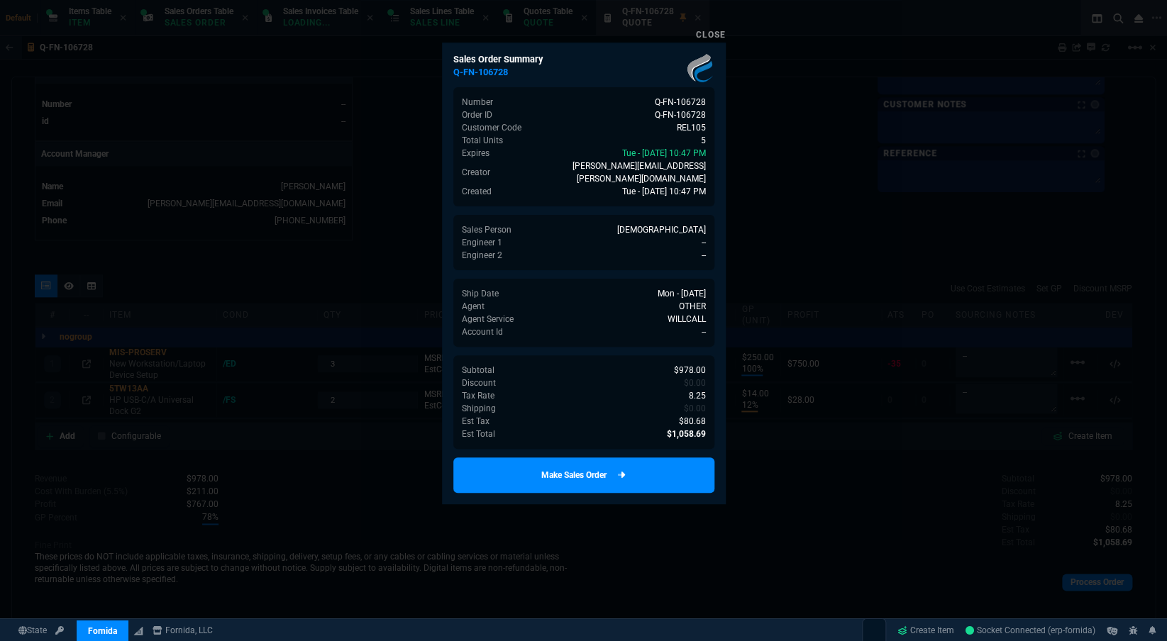
click at [631, 458] on link "Make Sales Order" at bounding box center [583, 475] width 261 height 35
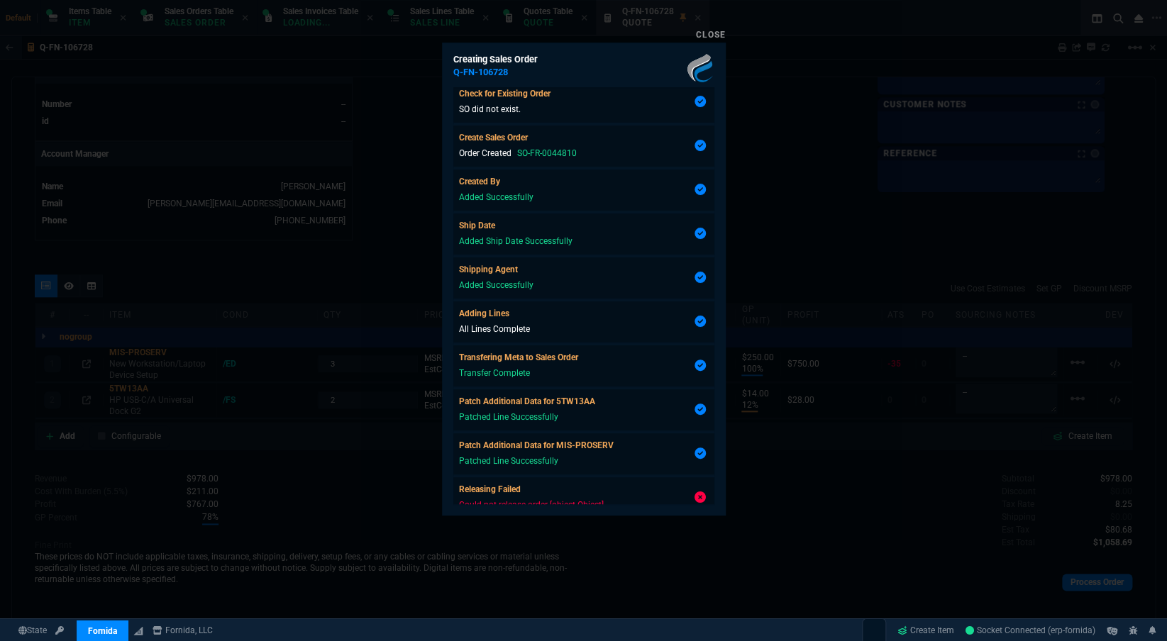
scroll to position [111, 0]
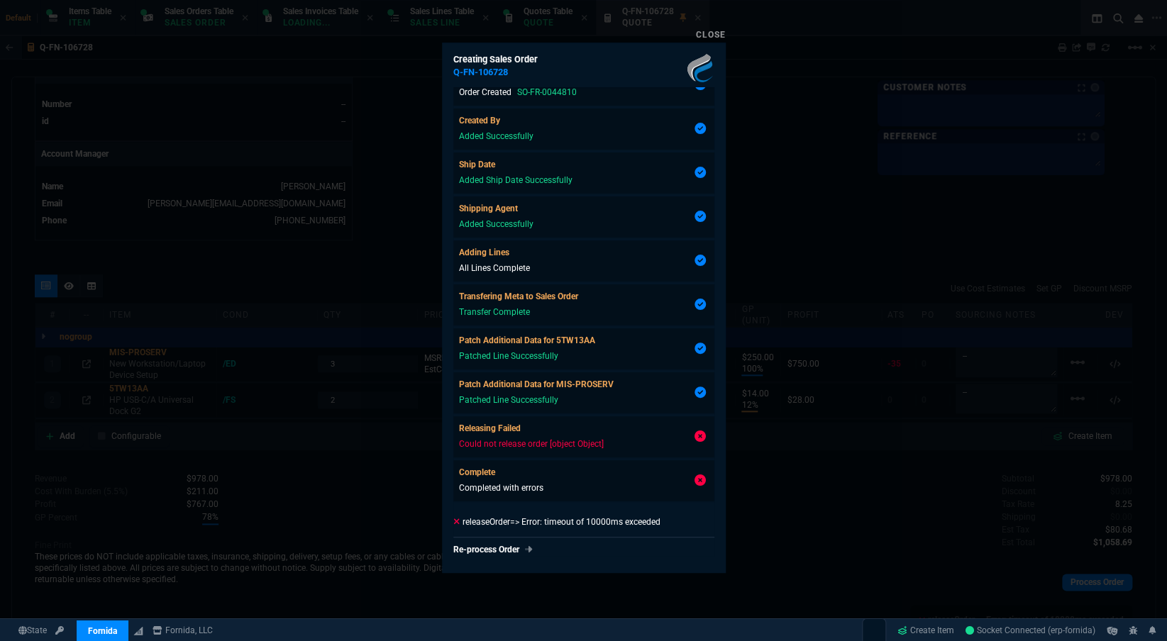
type input "100"
type input "250"
type input "12"
type input "14"
click at [832, 504] on div at bounding box center [583, 320] width 1167 height 641
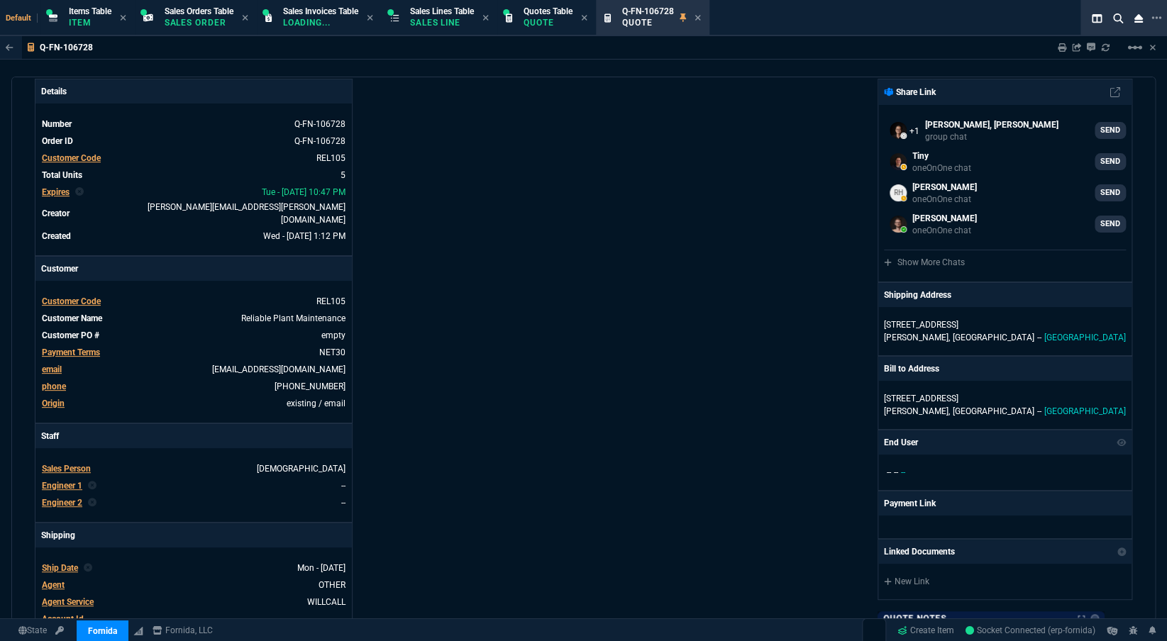
scroll to position [0, 0]
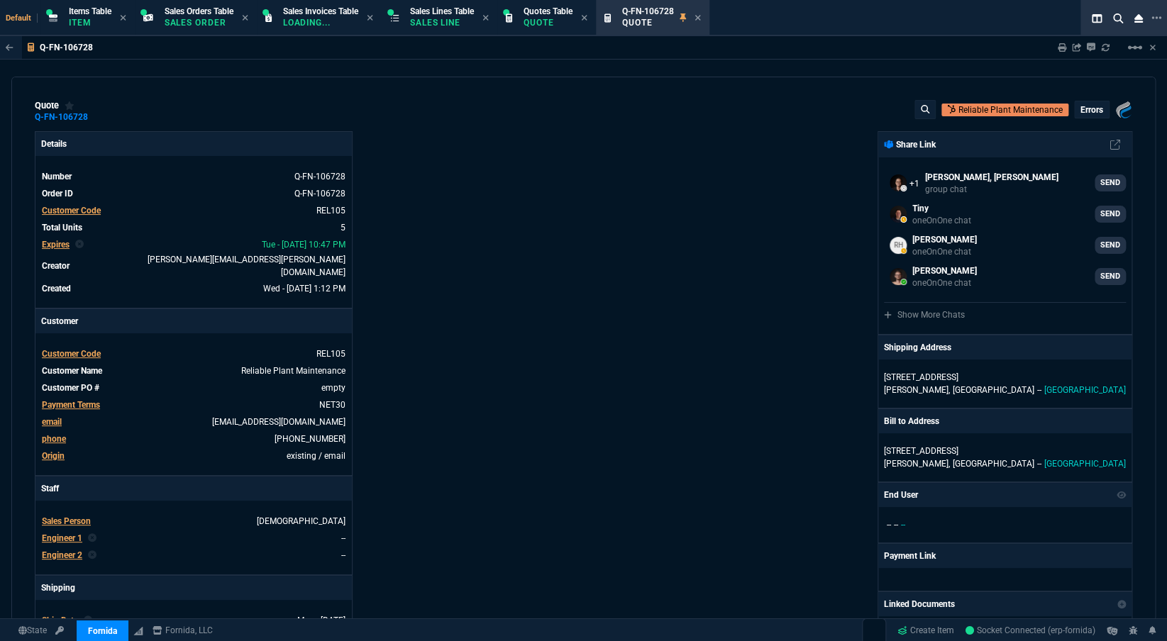
click at [1092, 111] on p "errors" at bounding box center [1092, 109] width 23 height 11
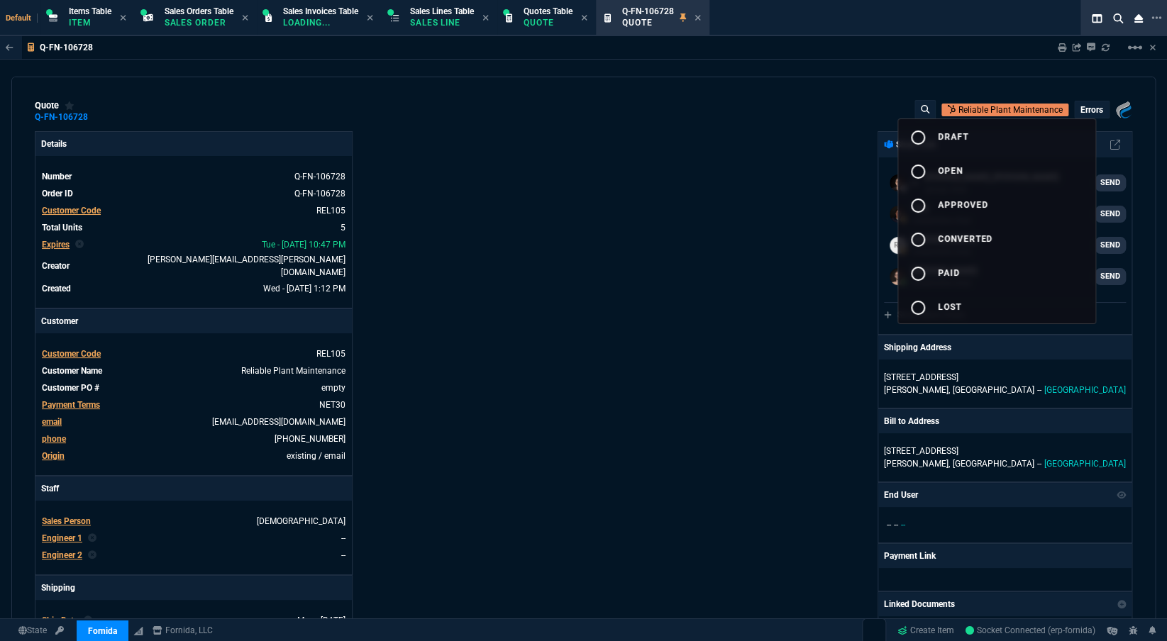
click at [961, 205] on span "approved" at bounding box center [963, 205] width 50 height 10
type input "100"
type input "250"
type input "12"
type input "14"
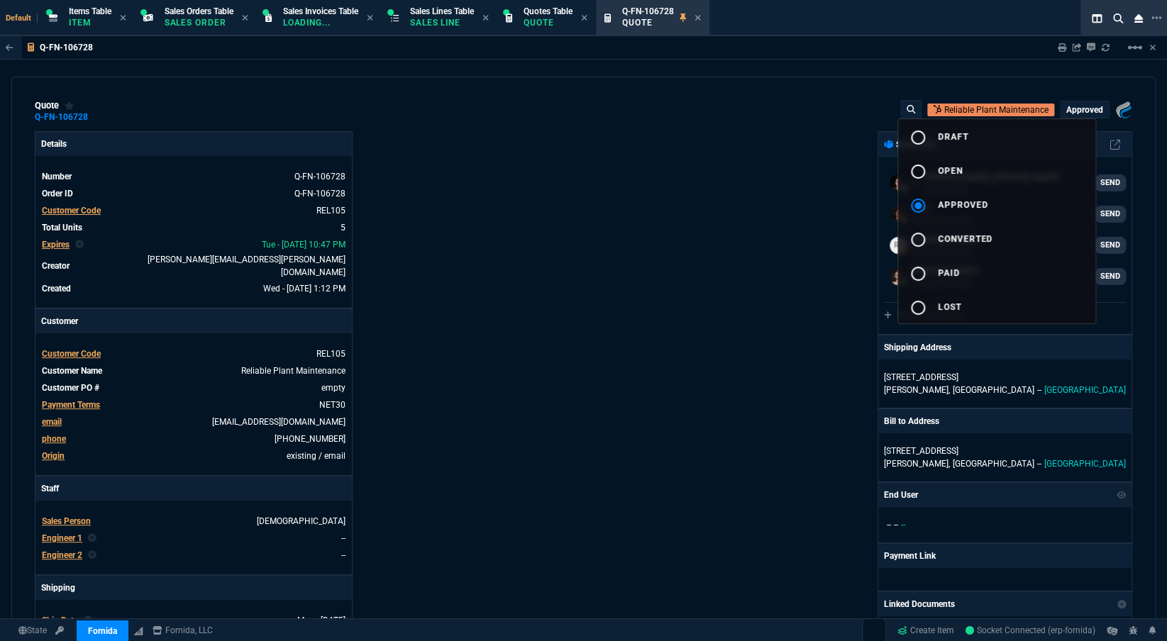
click at [752, 343] on div at bounding box center [583, 320] width 1167 height 641
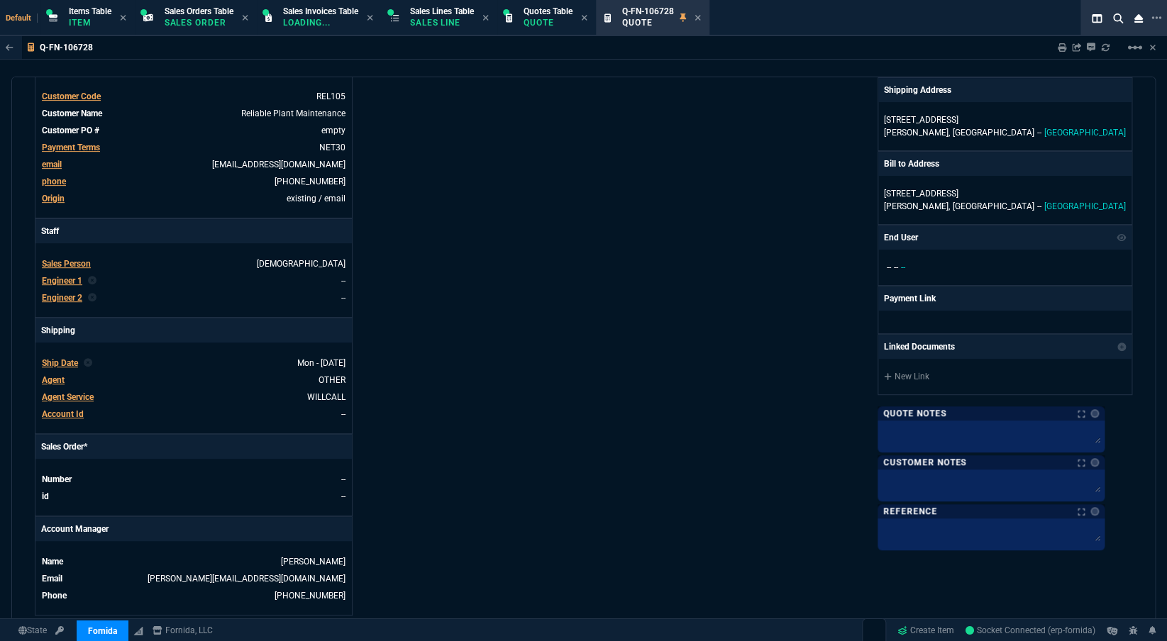
scroll to position [322, 0]
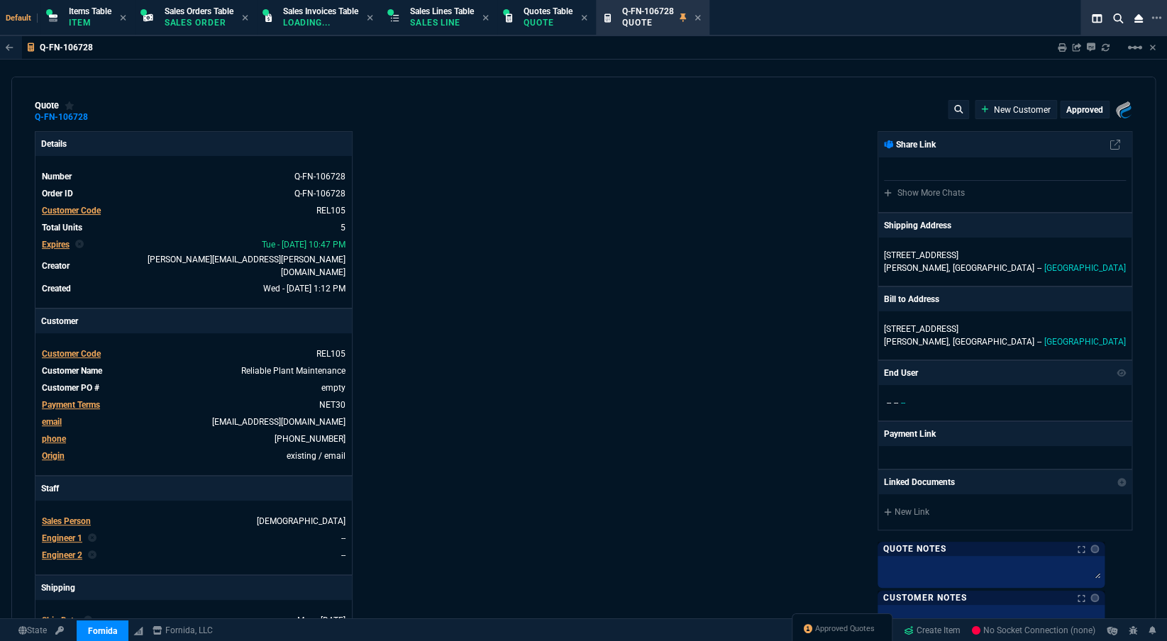
select select "12: [PERSON_NAME]"
type input "100"
type input "250"
type input "12"
type input "14"
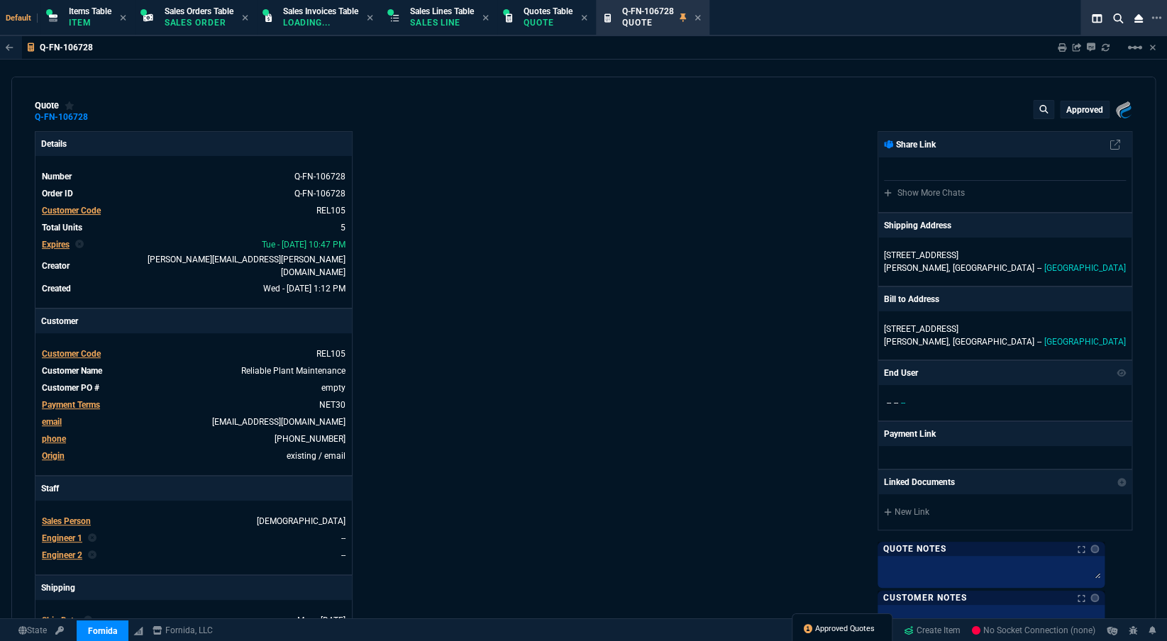
click at [830, 628] on span "Approved Quotes" at bounding box center [845, 629] width 60 height 11
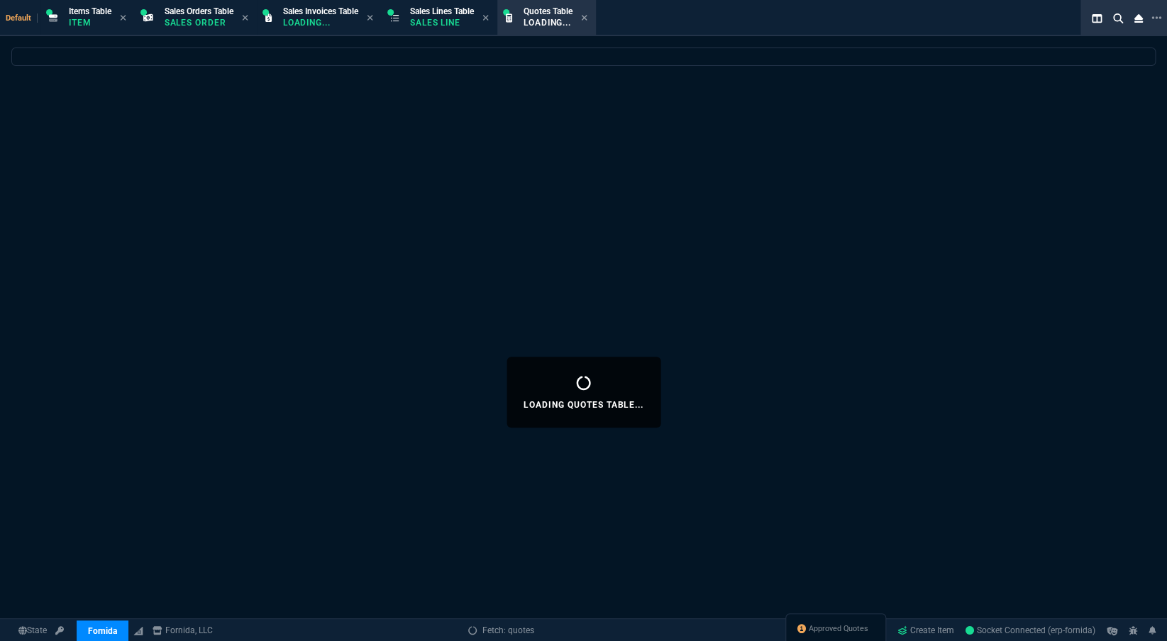
select select
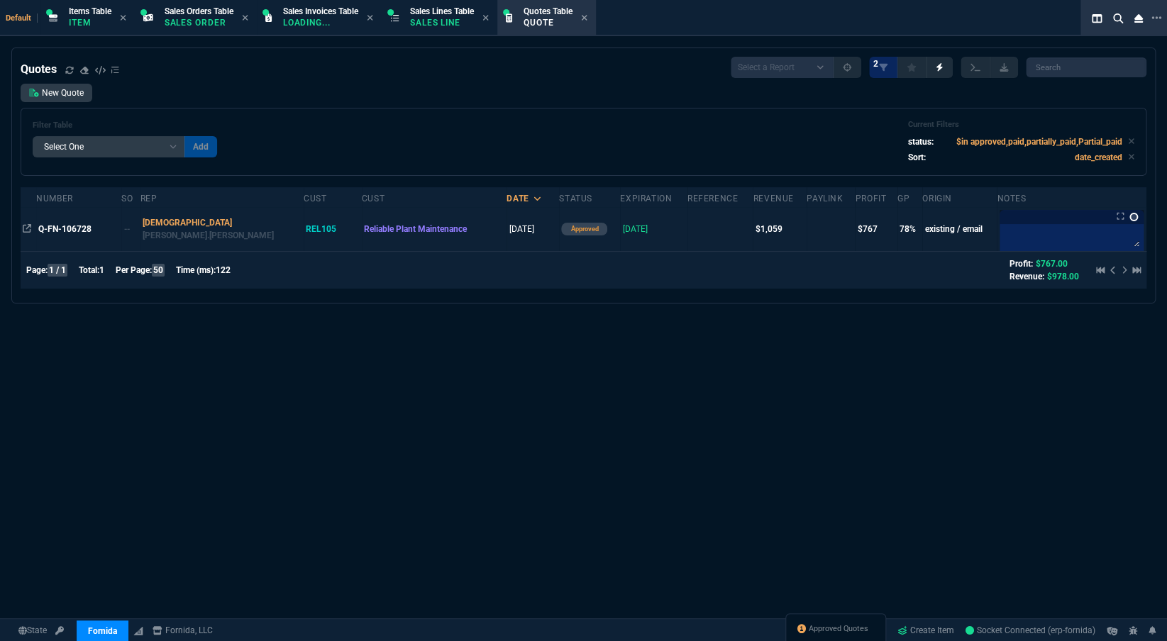
click at [1130, 219] on link at bounding box center [1134, 217] width 9 height 9
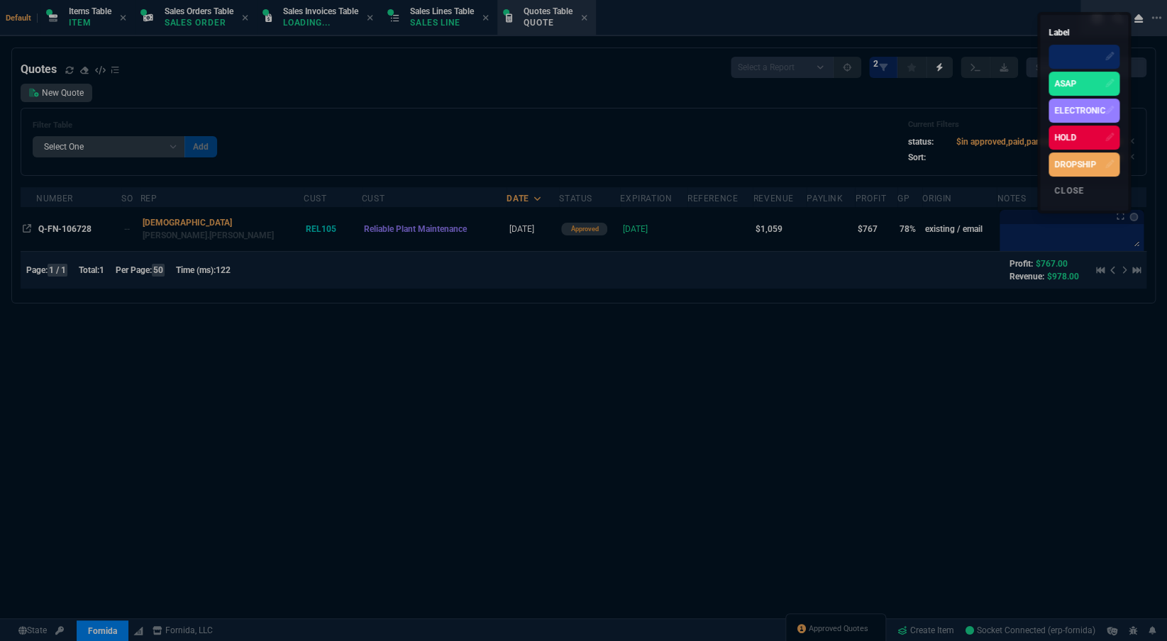
click at [1090, 138] on div "HOLD" at bounding box center [1084, 138] width 71 height 24
click at [1018, 248] on div at bounding box center [583, 320] width 1167 height 641
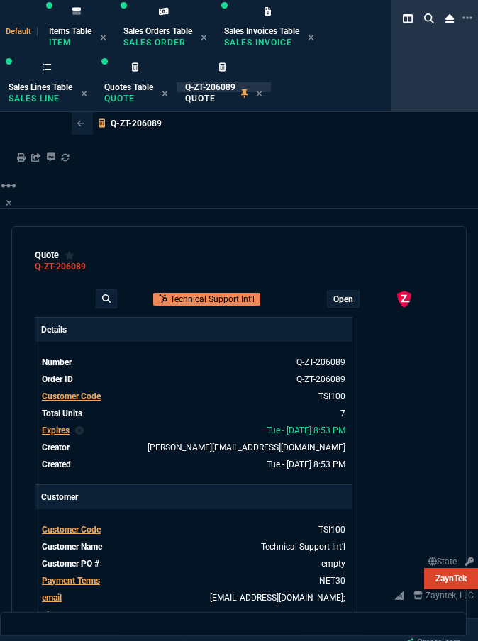
select select "12: [PERSON_NAME]"
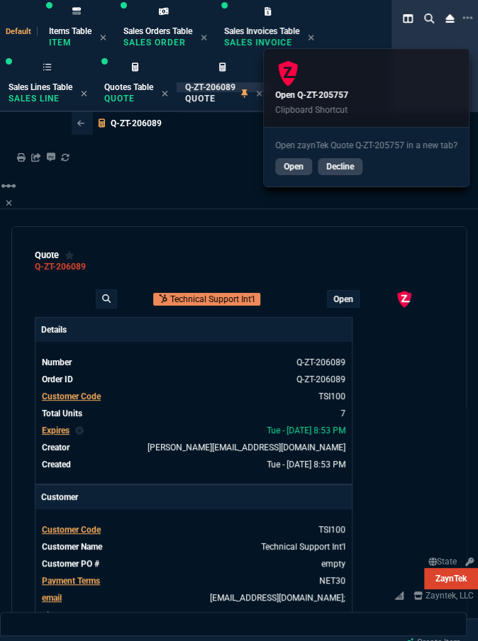
click at [315, 164] on div "Open Decline" at bounding box center [366, 167] width 182 height 18
click at [300, 167] on link "Open" at bounding box center [293, 166] width 37 height 17
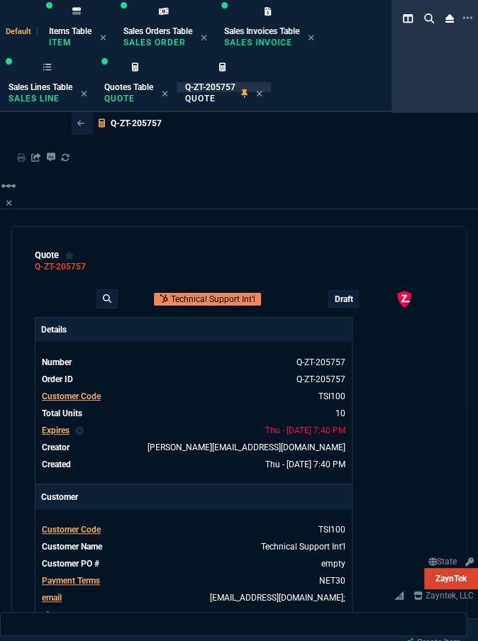
type input "9"
type input "444"
type input "46"
type input "182"
type input "2498"
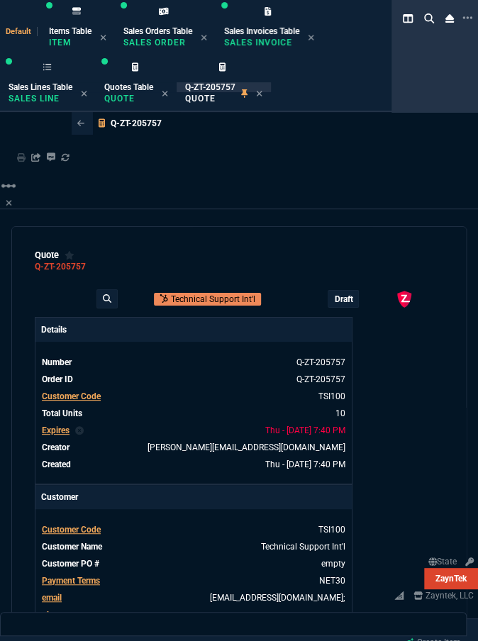
type input "43"
type input "75"
type input "399"
type input "39"
type input "175"
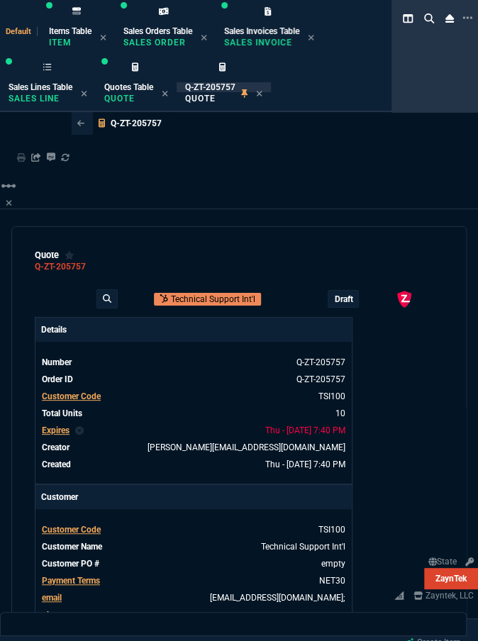
type input "1325"
type input "0"
type input "11"
type input "64"
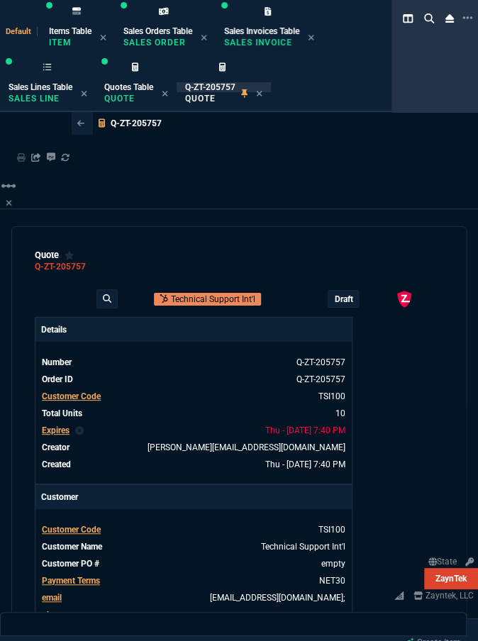
type input "17"
type input "84"
type input "56"
type input "66"
type input "6"
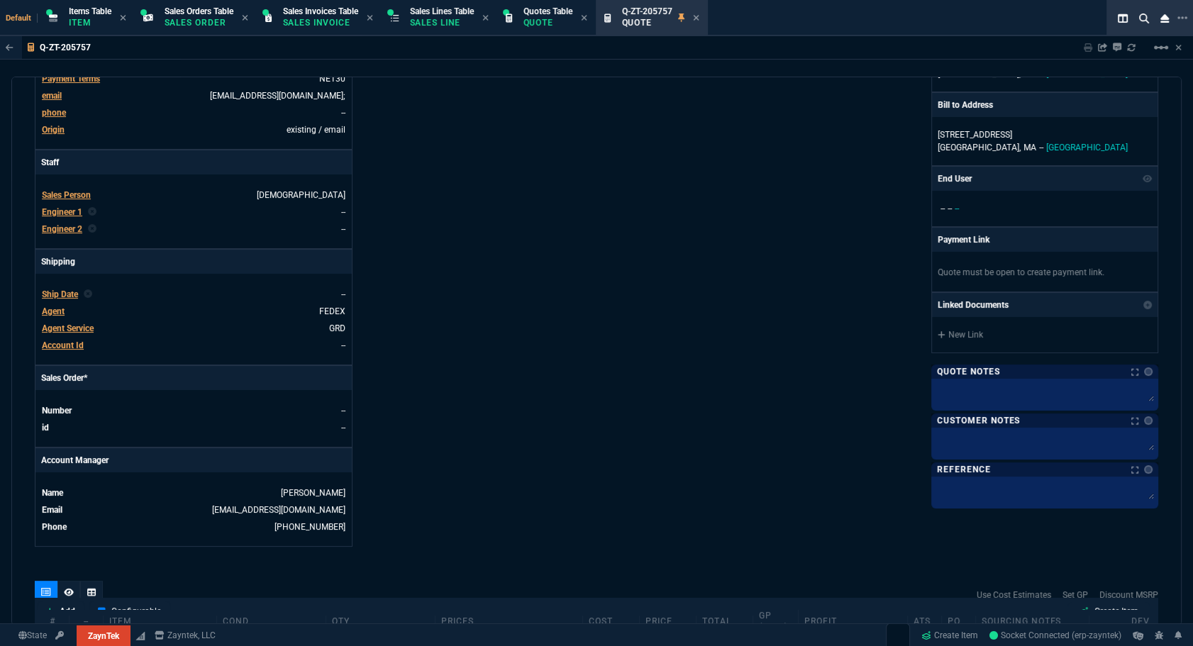
scroll to position [58, 0]
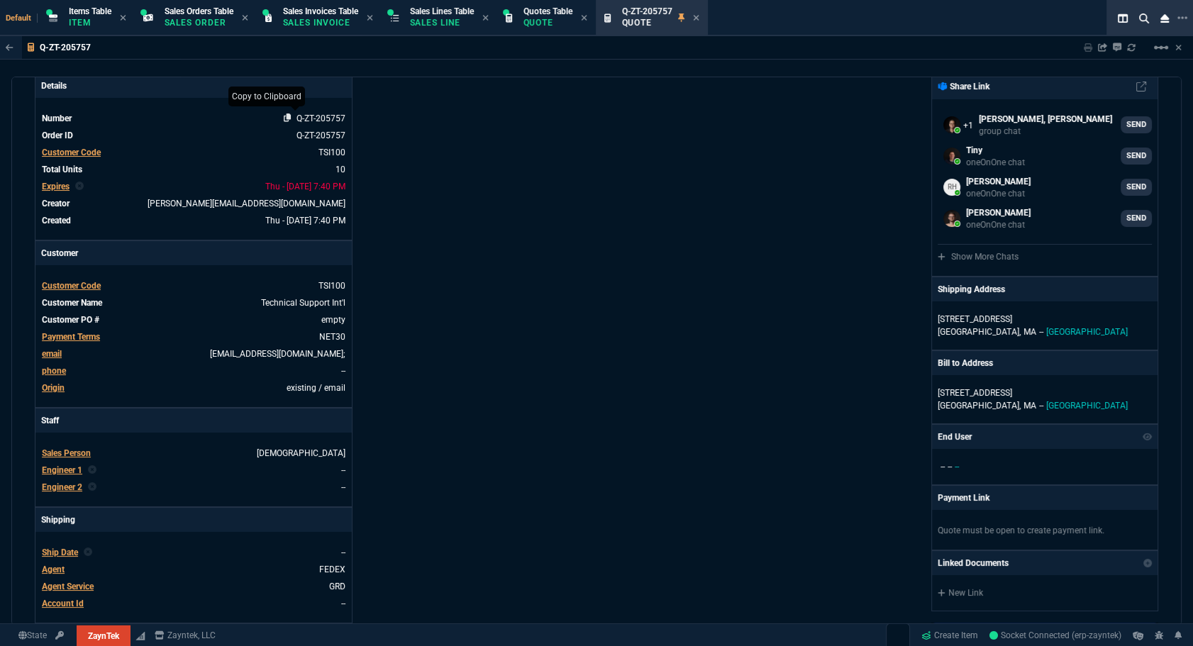
click at [284, 116] on icon at bounding box center [288, 118] width 8 height 9
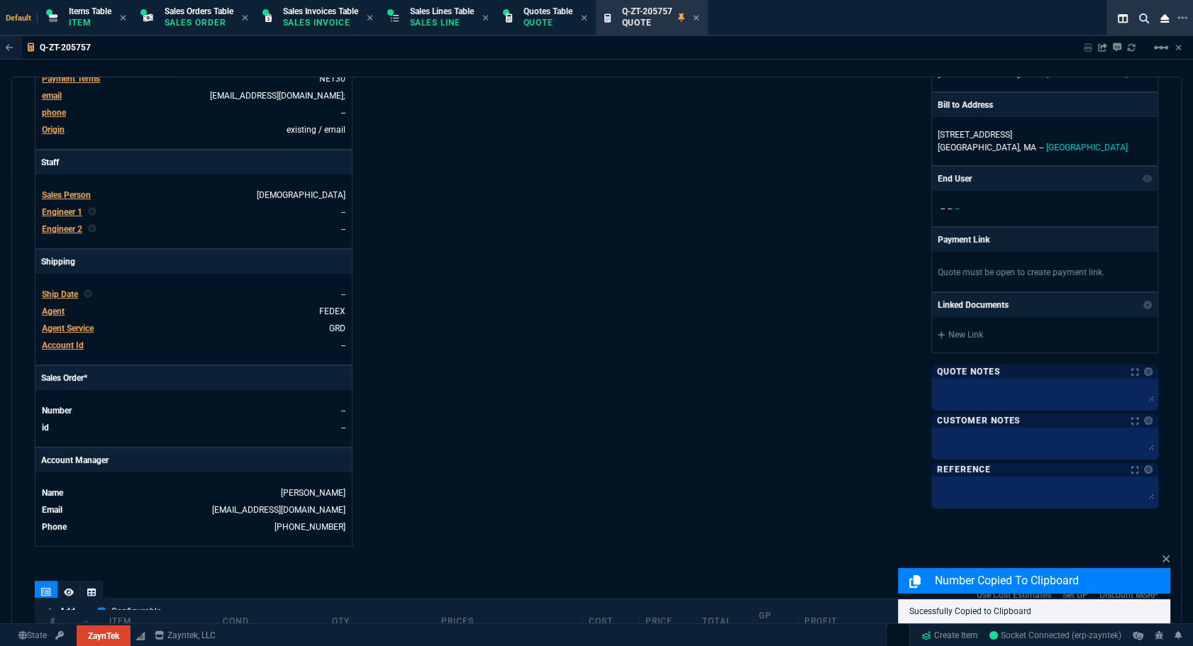
scroll to position [639, 0]
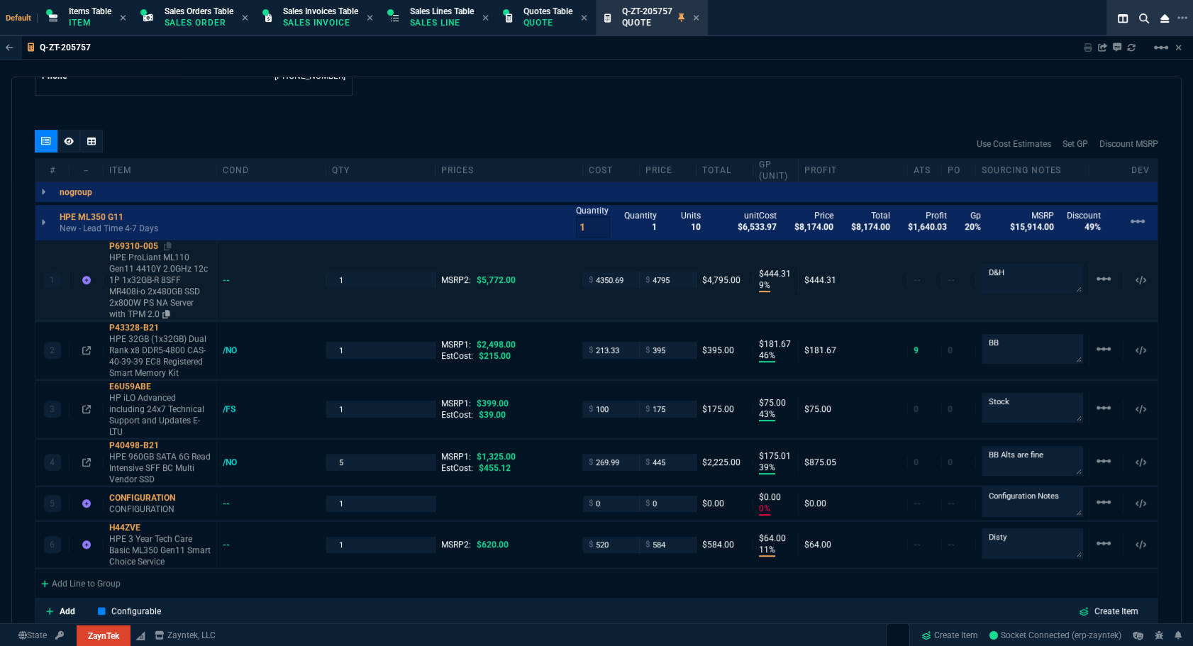
click at [143, 246] on div "P69310-005" at bounding box center [159, 246] width 101 height 11
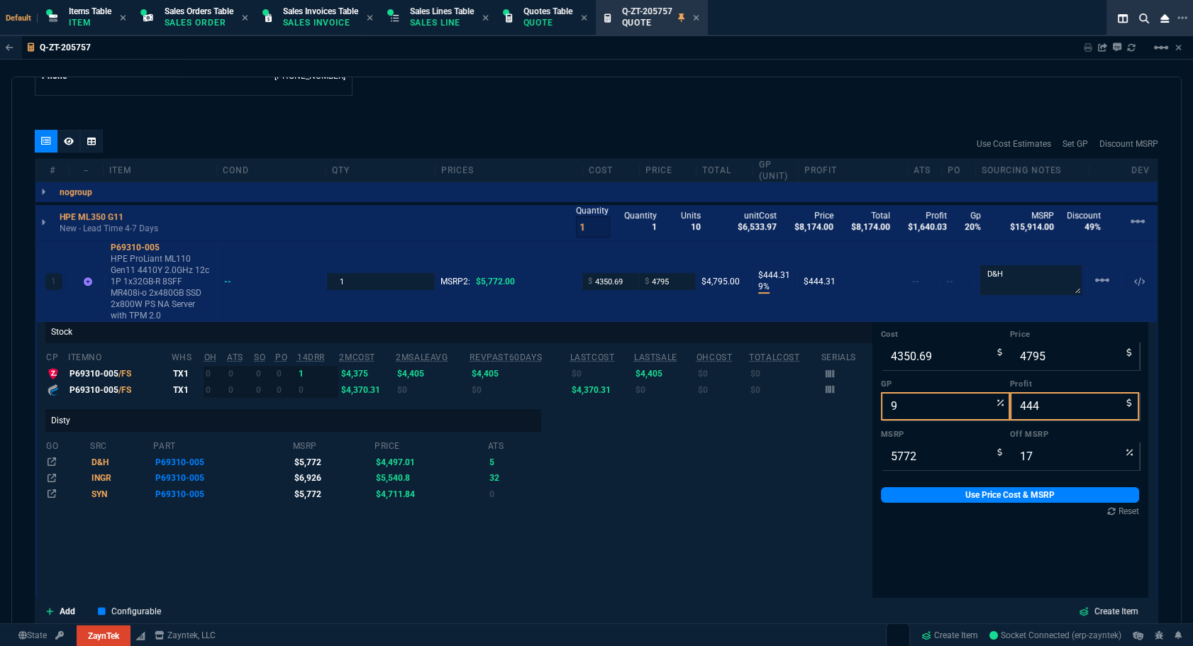
scroll to position [1091, 0]
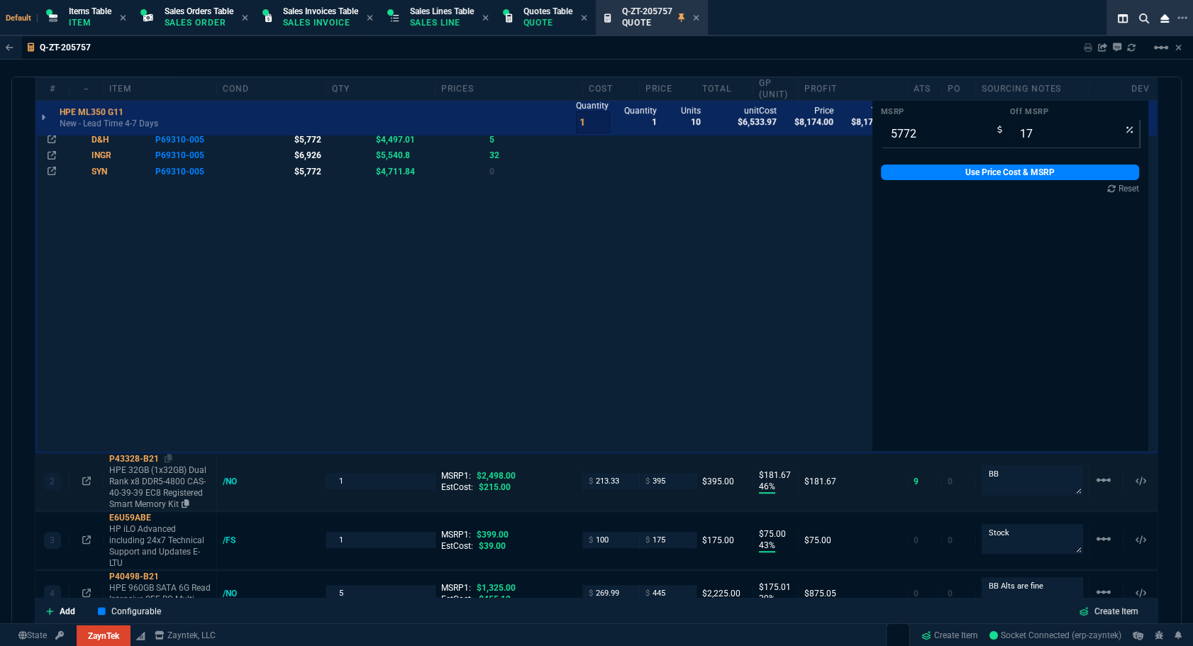
click at [130, 453] on div "P43328-B21" at bounding box center [159, 458] width 101 height 11
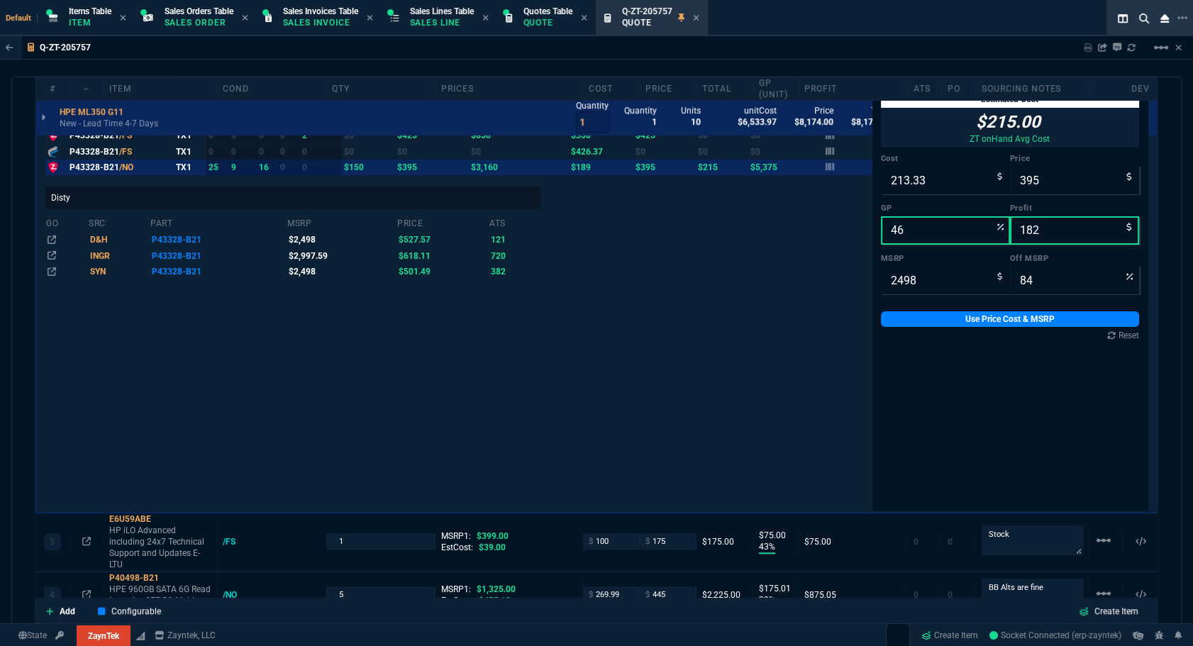
scroll to position [1034, 0]
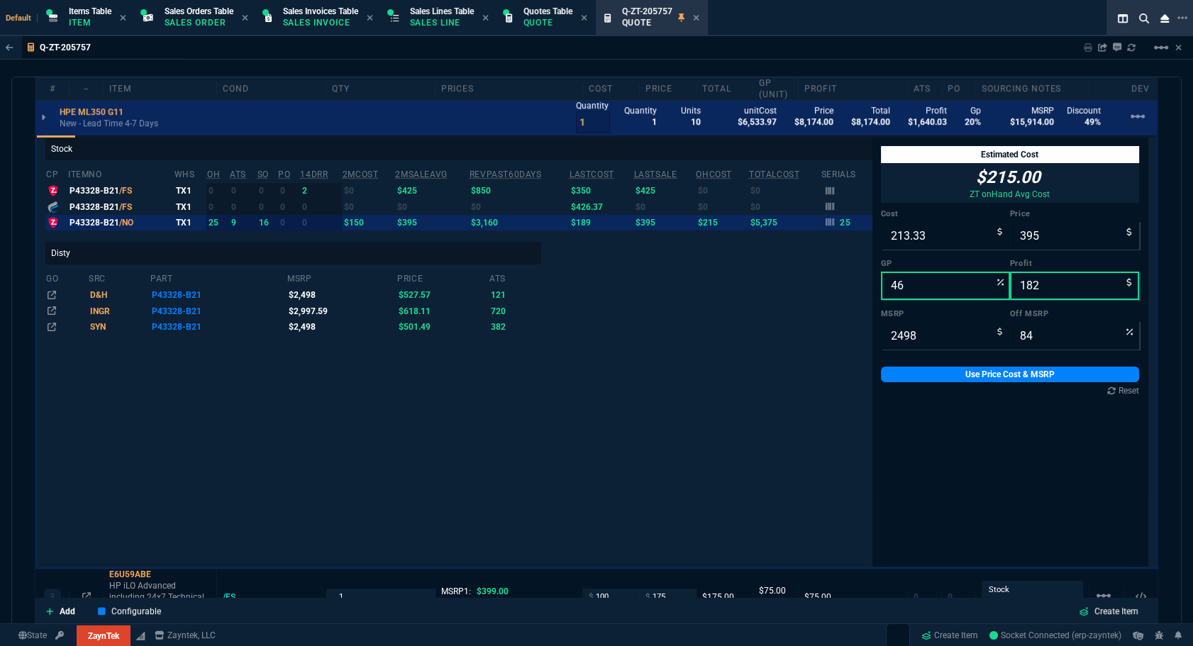
drag, startPoint x: 254, startPoint y: 258, endPoint x: 262, endPoint y: 265, distance: 10.1
click at [254, 258] on p "Disty" at bounding box center [293, 253] width 496 height 23
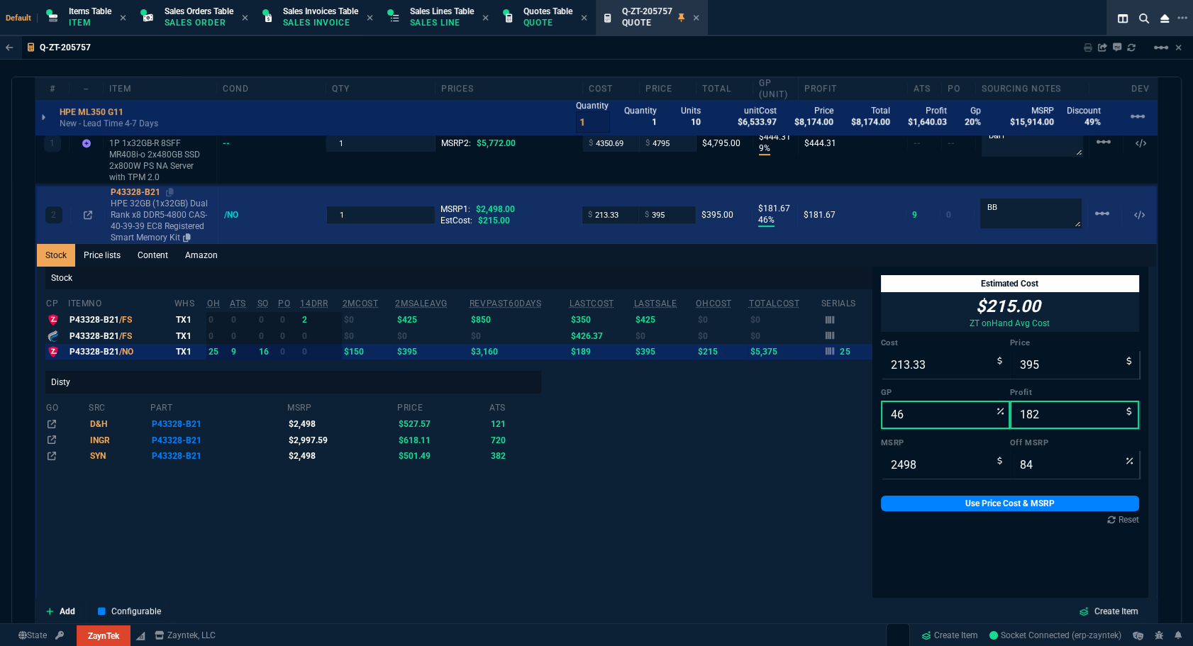
click at [124, 189] on div "P43328-B21" at bounding box center [161, 192] width 101 height 11
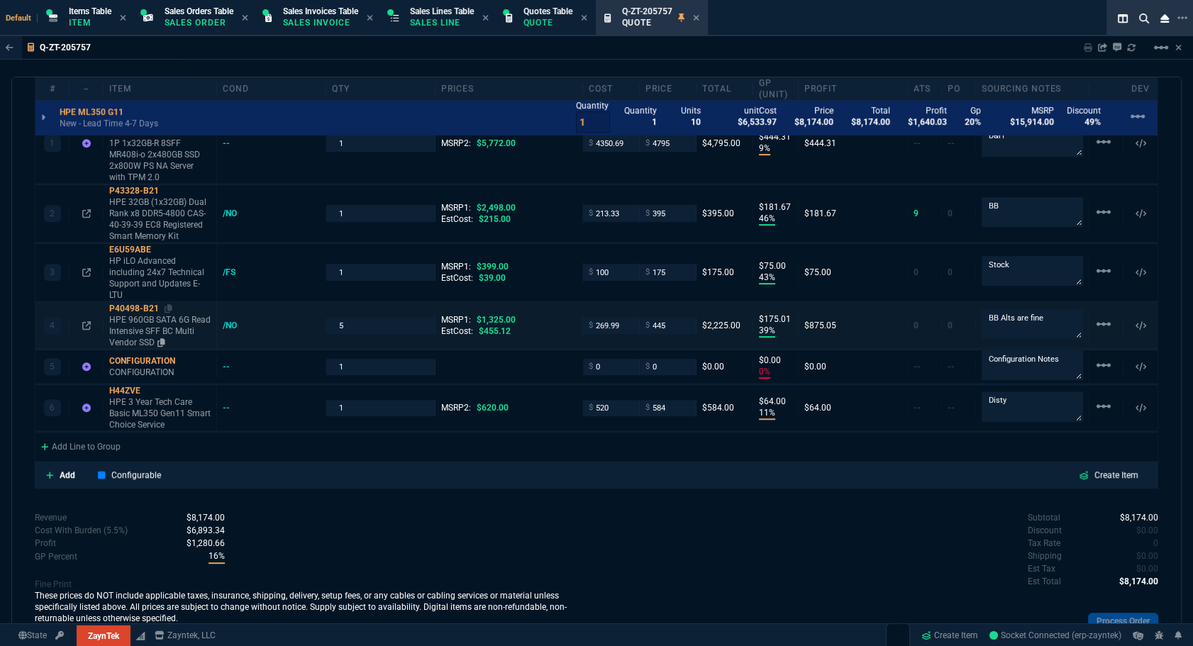
click at [137, 307] on div "P40498-B21" at bounding box center [159, 308] width 101 height 11
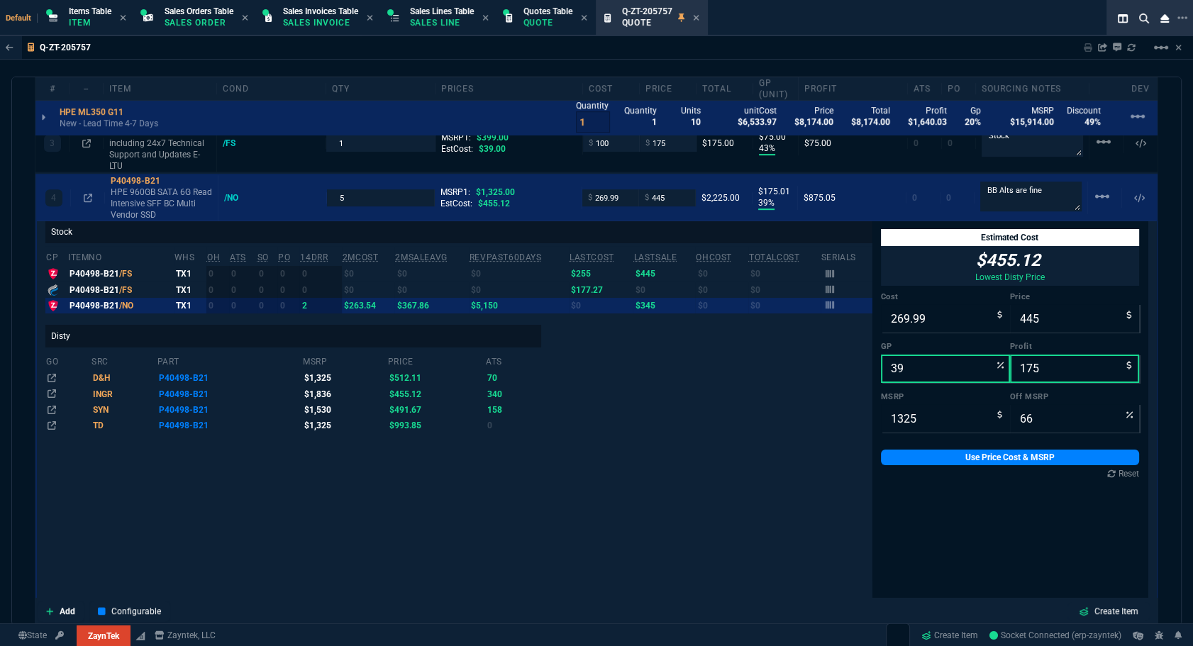
scroll to position [0, 0]
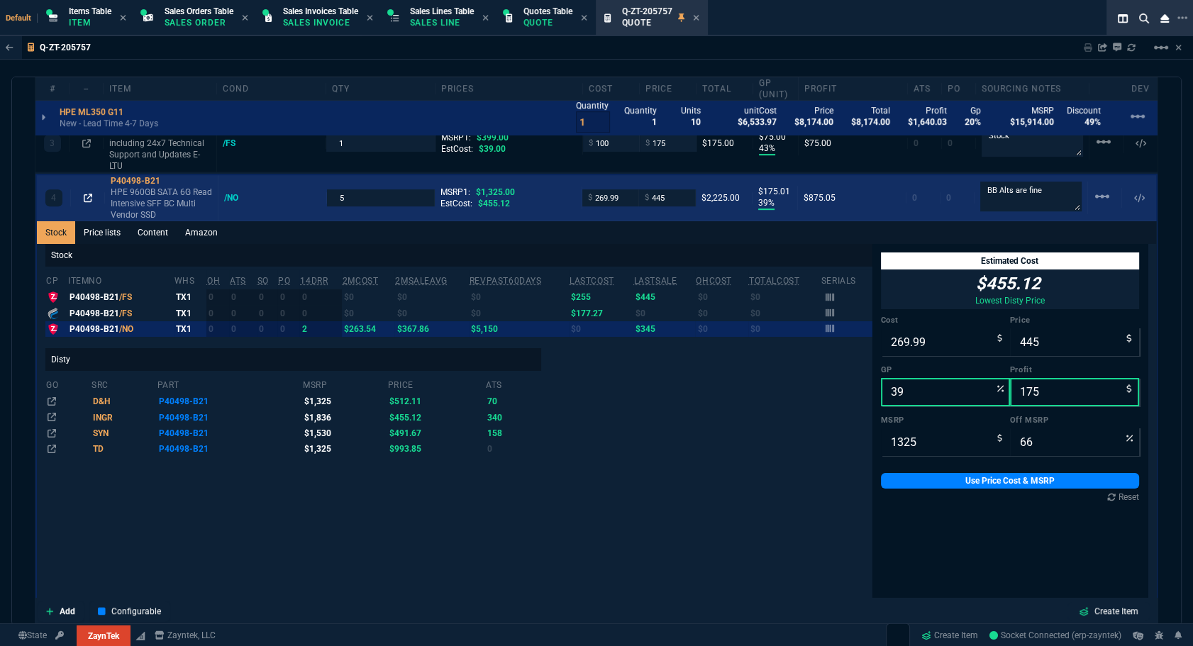
click at [84, 197] on icon at bounding box center [88, 198] width 9 height 9
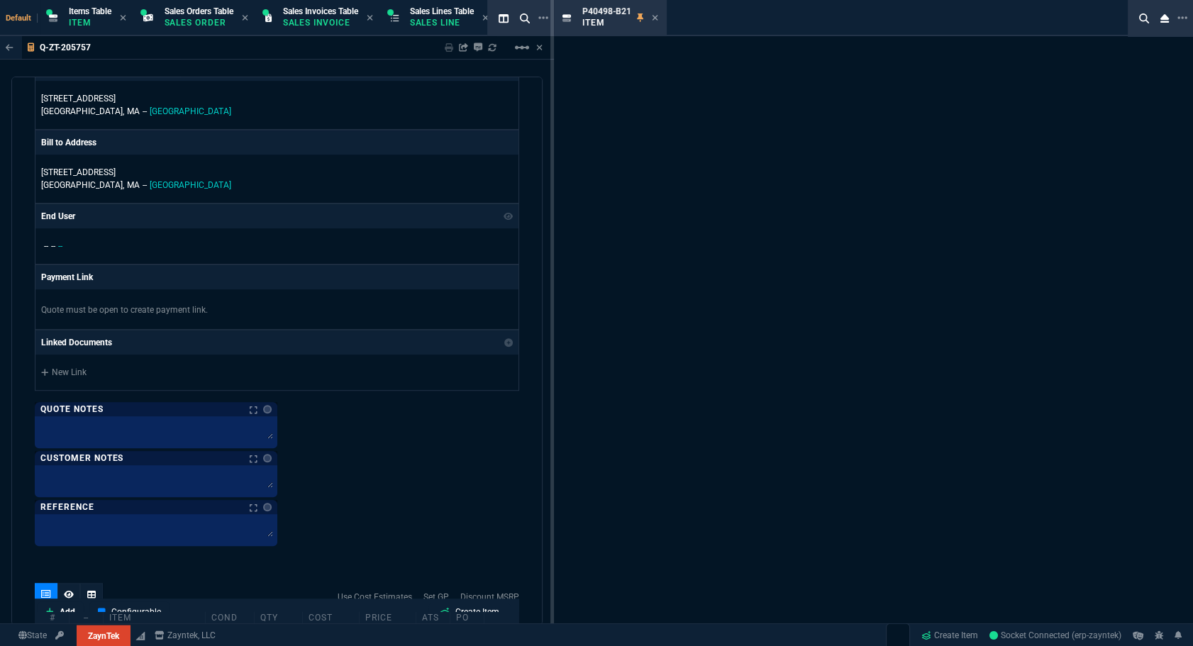
scroll to position [1663, 0]
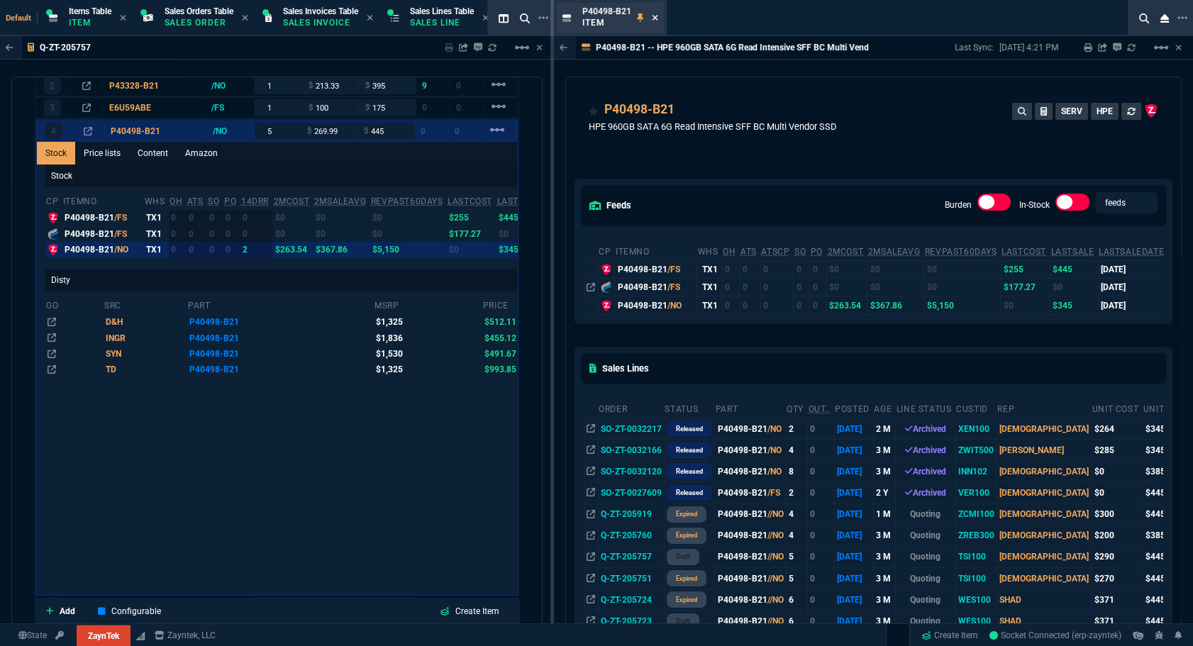
click at [478, 16] on icon at bounding box center [655, 17] width 6 height 9
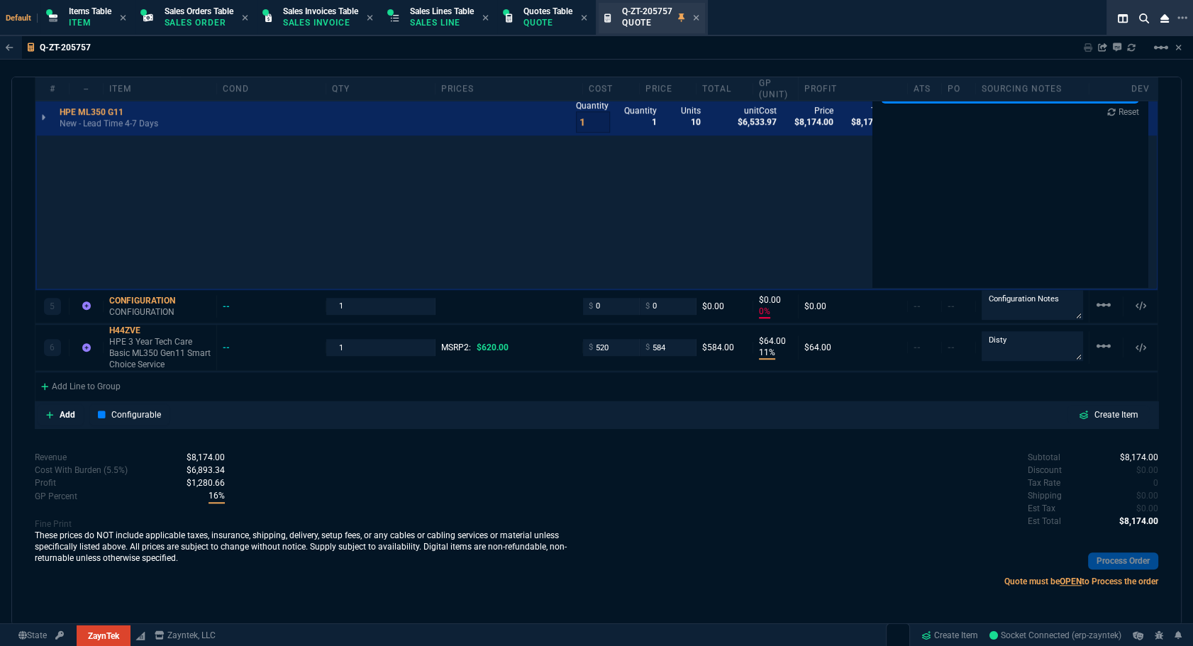
scroll to position [1034, 0]
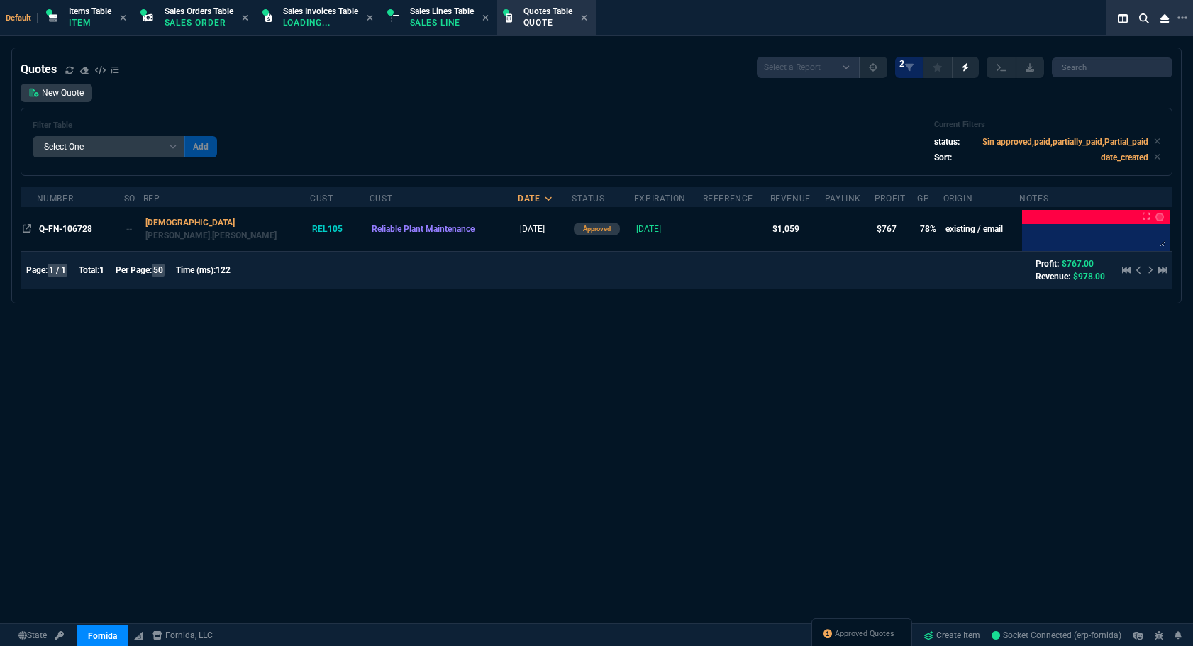
select select "12: [PERSON_NAME]"
select select
click at [842, 631] on span "Approved Quotes" at bounding box center [865, 634] width 60 height 11
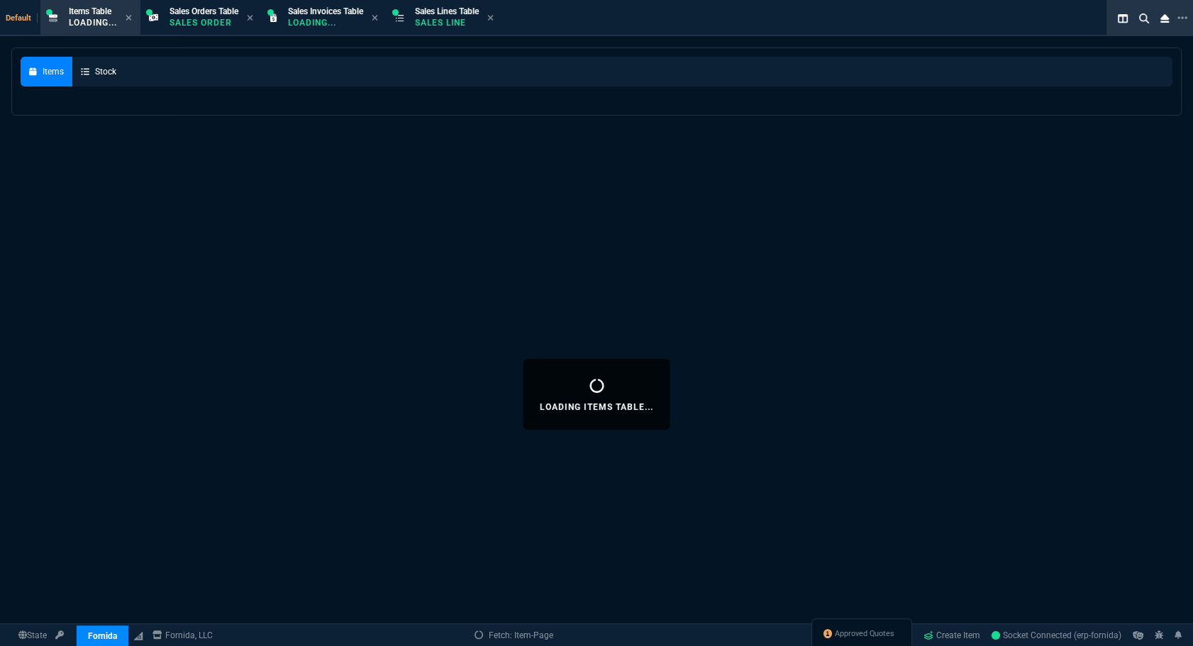
select select
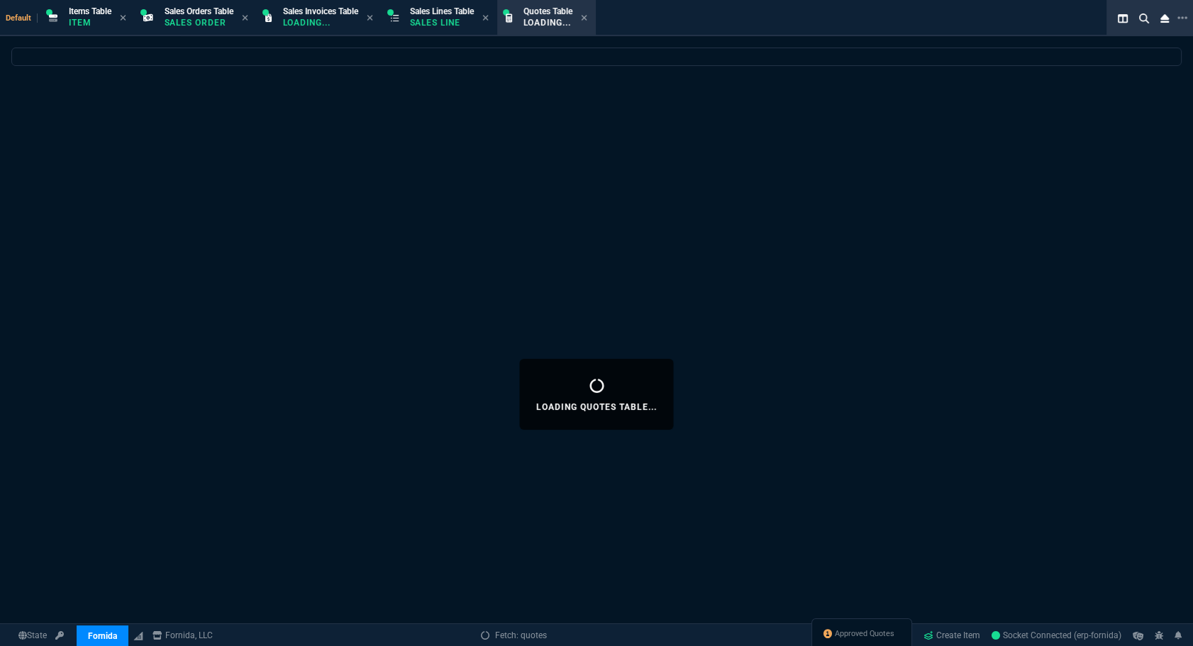
select select
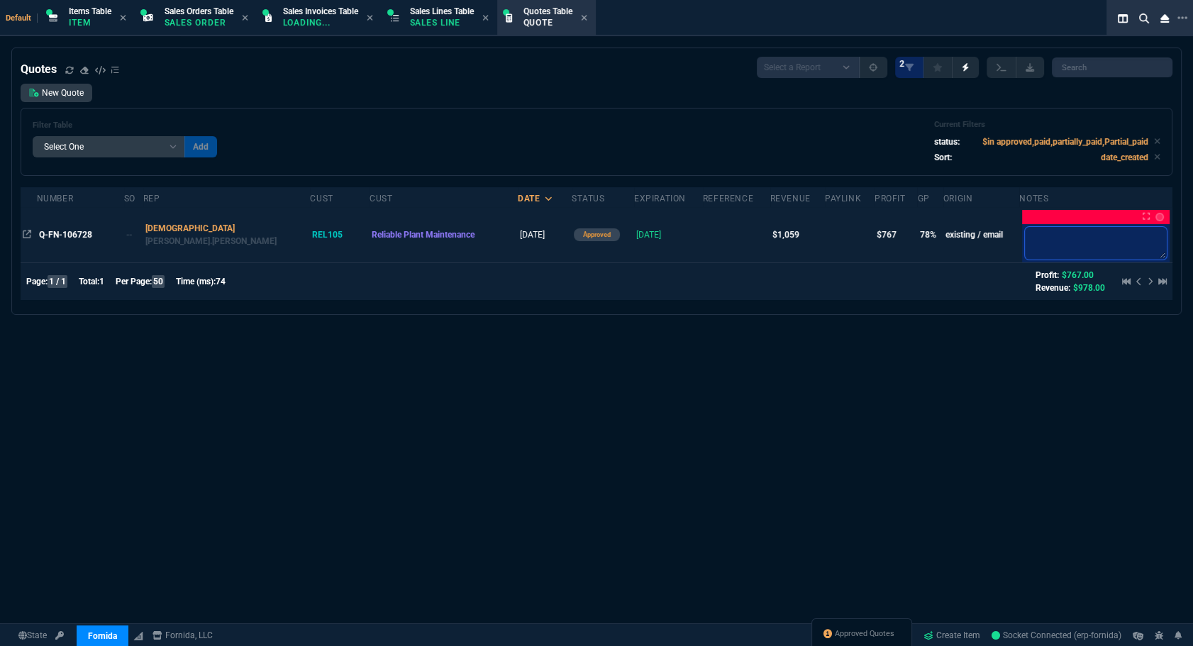
click at [1052, 228] on textarea at bounding box center [1096, 243] width 142 height 33
type textarea "W"
type textarea "WA"
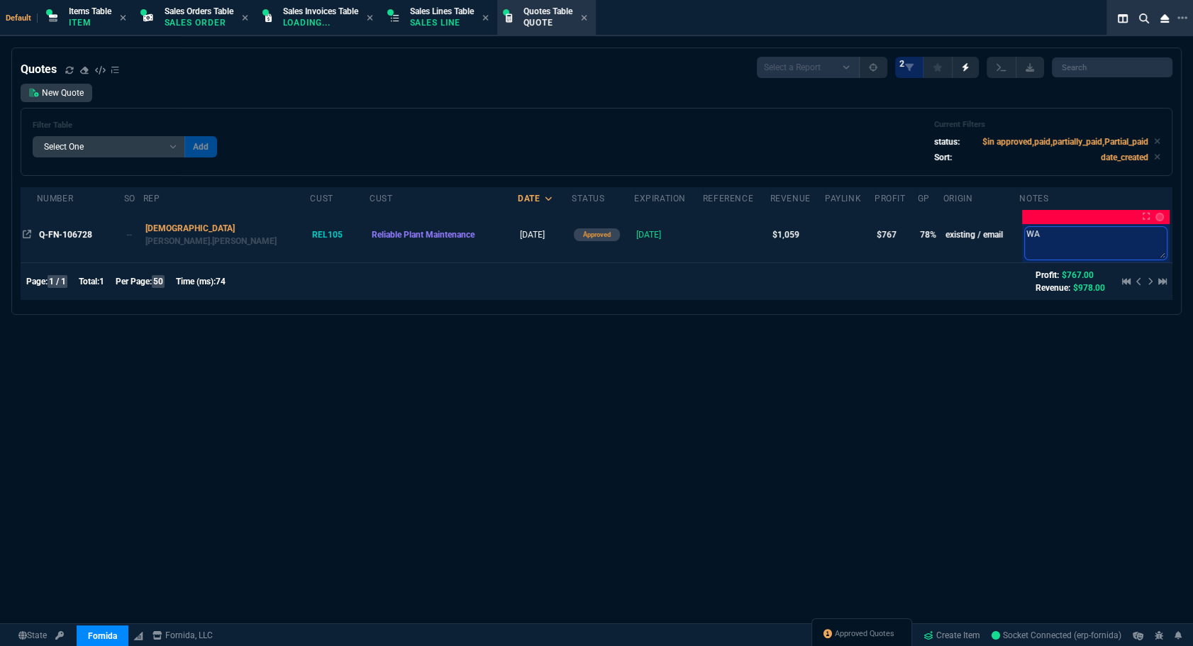
type textarea "WAI"
type textarea "WAIT"
type textarea "WAITI"
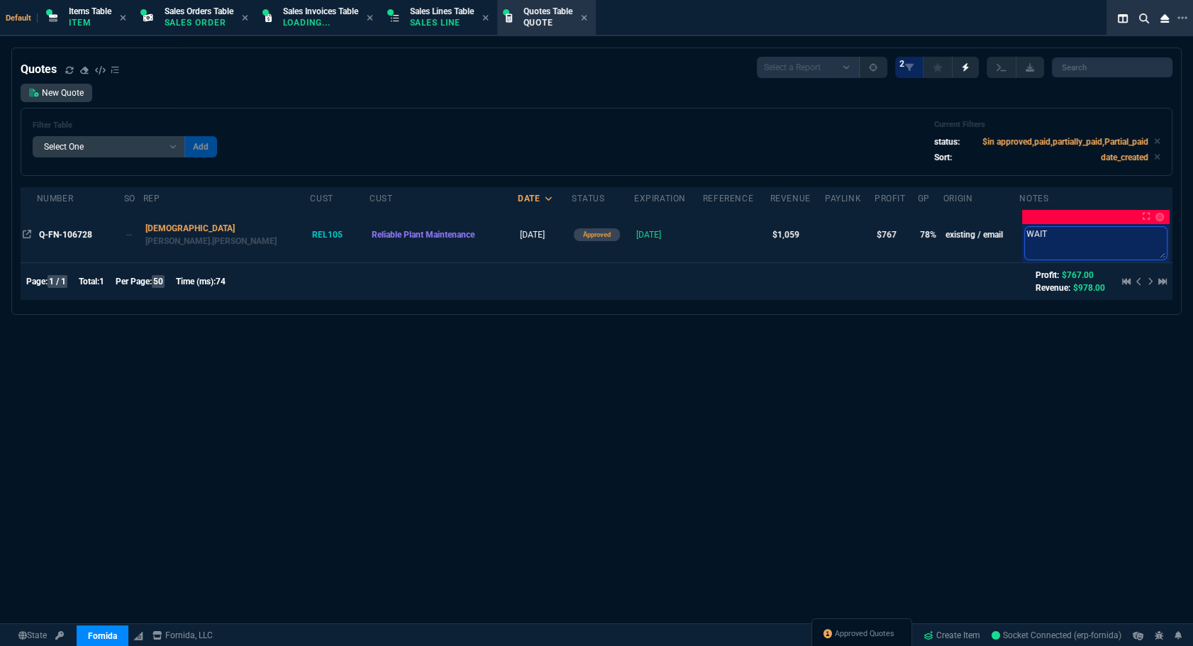
type textarea "WAITI"
type textarea "WAITIN"
type textarea "WAITING"
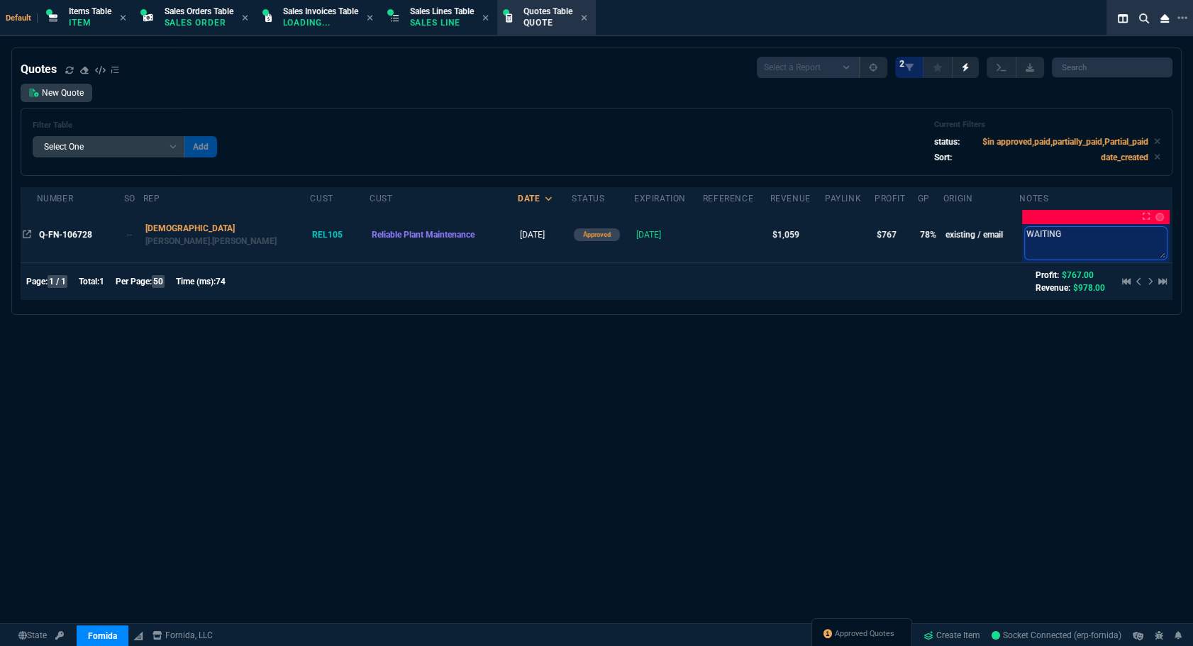
type textarea "WAITING"
type textarea "WAITING o"
type textarea "WAITING on"
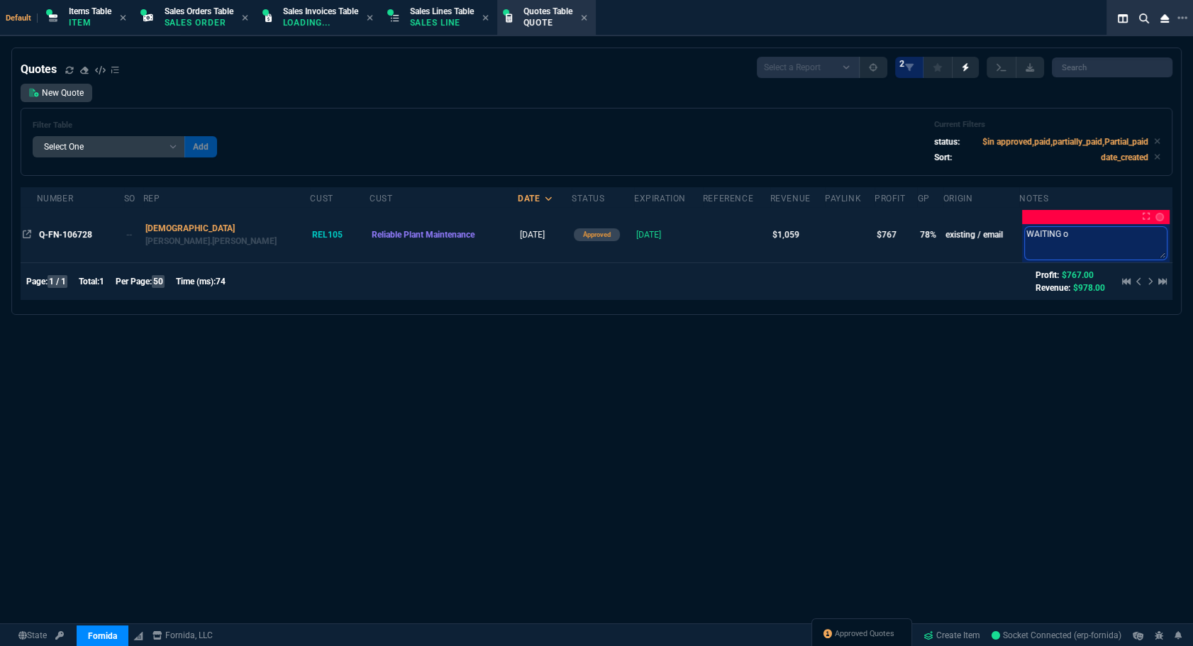
type textarea "WAITING on"
type textarea "WAITING on a"
type textarea "WAITING on ap"
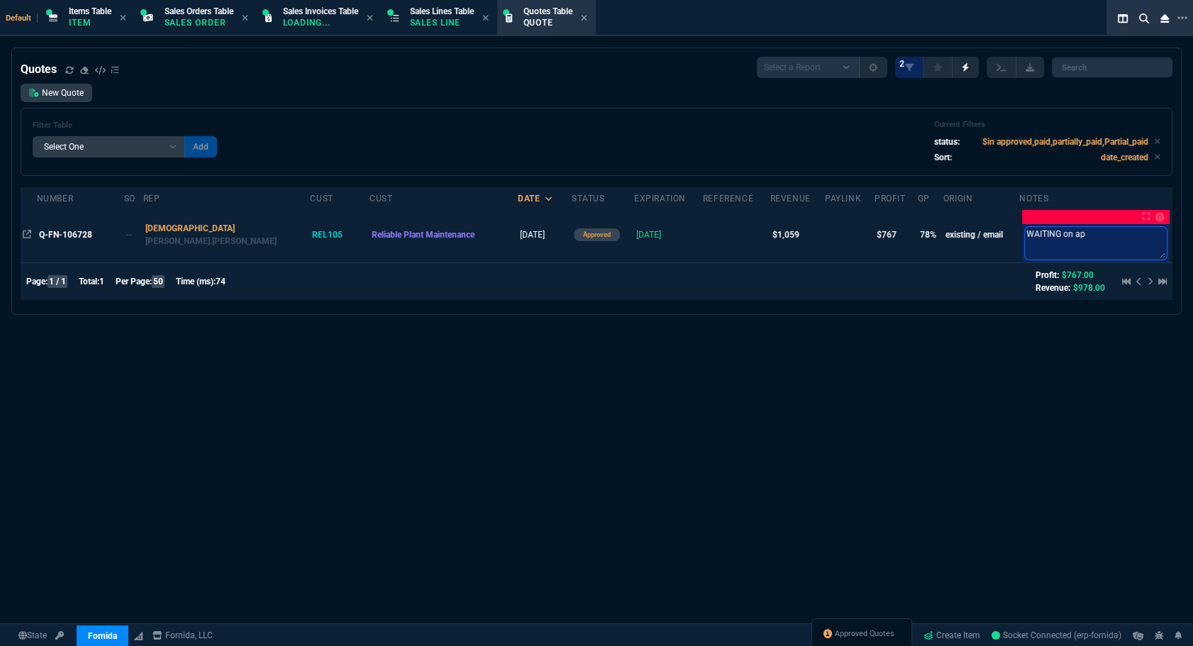
type textarea "WAITING on app"
type textarea "WAITING on appr"
type textarea "WAITING on appro"
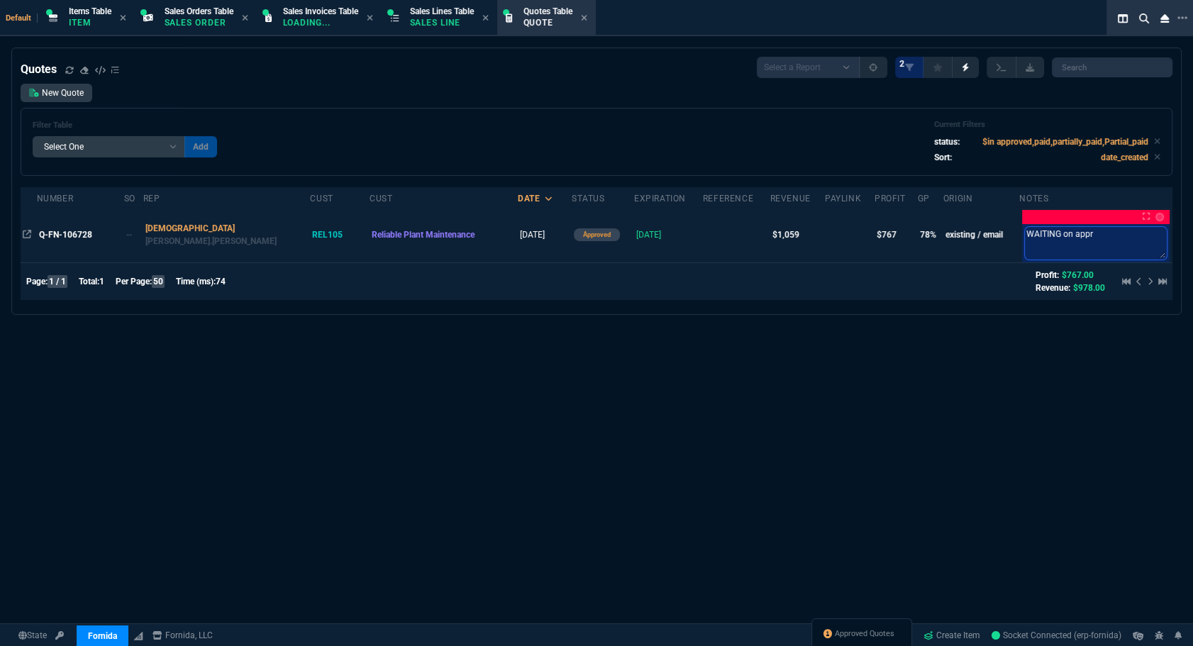
type textarea "WAITING on appro"
type textarea "WAITING on approv"
type textarea "WAITING on approva"
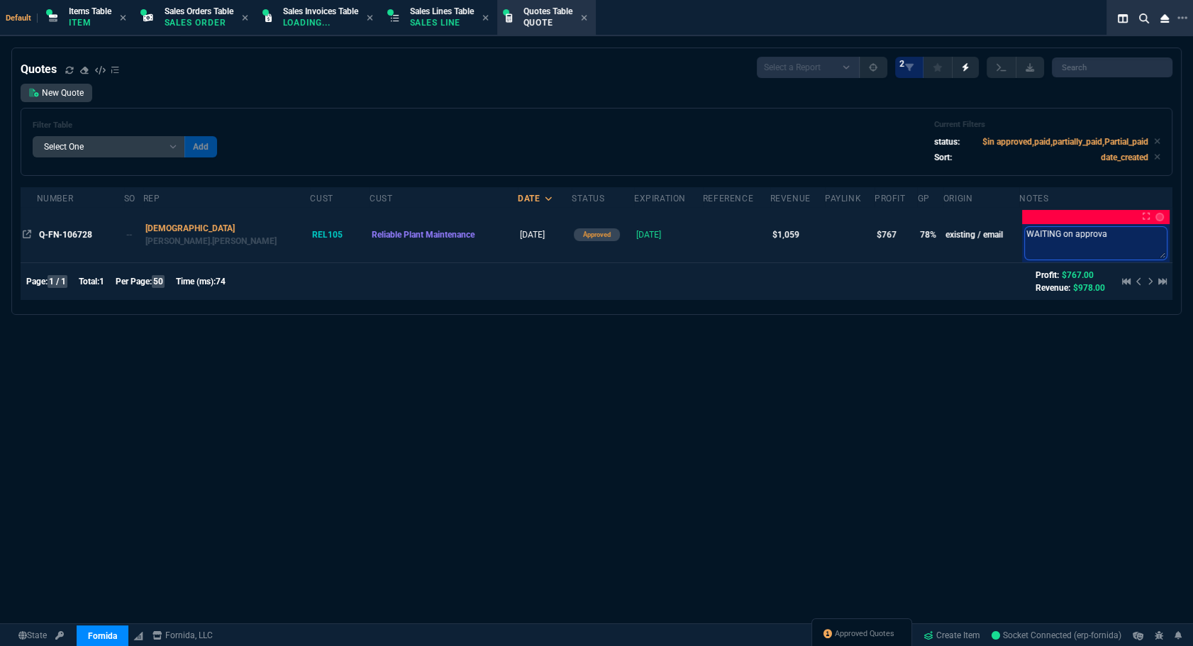
type textarea "WAITING on approval"
type textarea "WAITING on approval f"
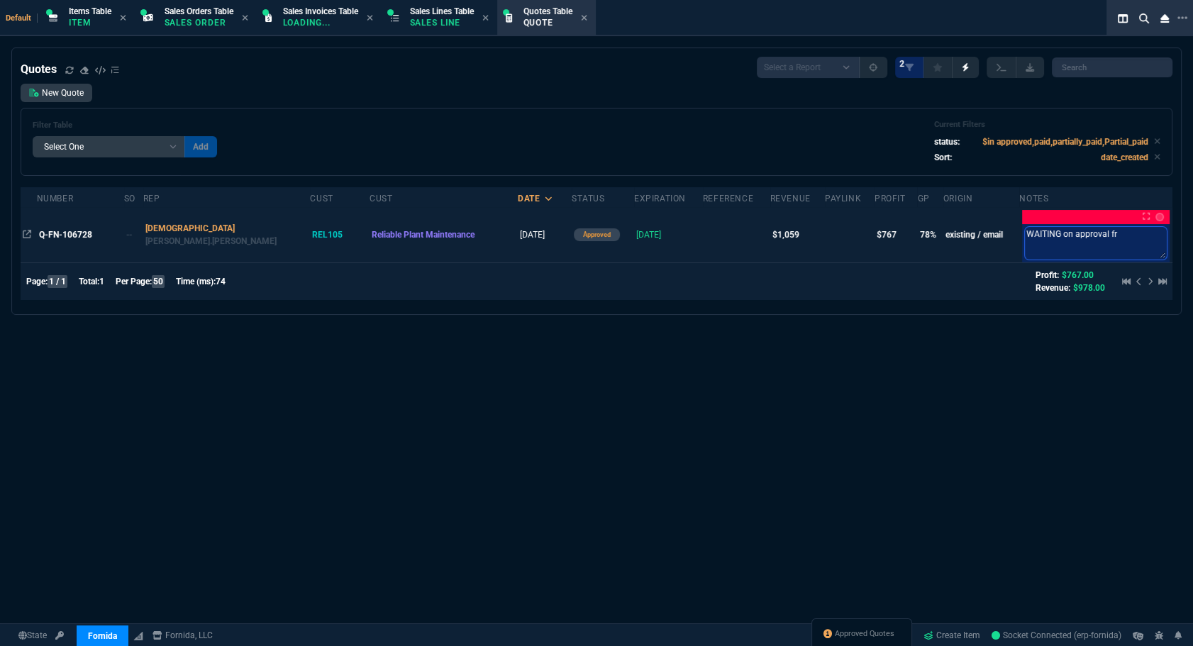
type textarea "WAITING on approval fro"
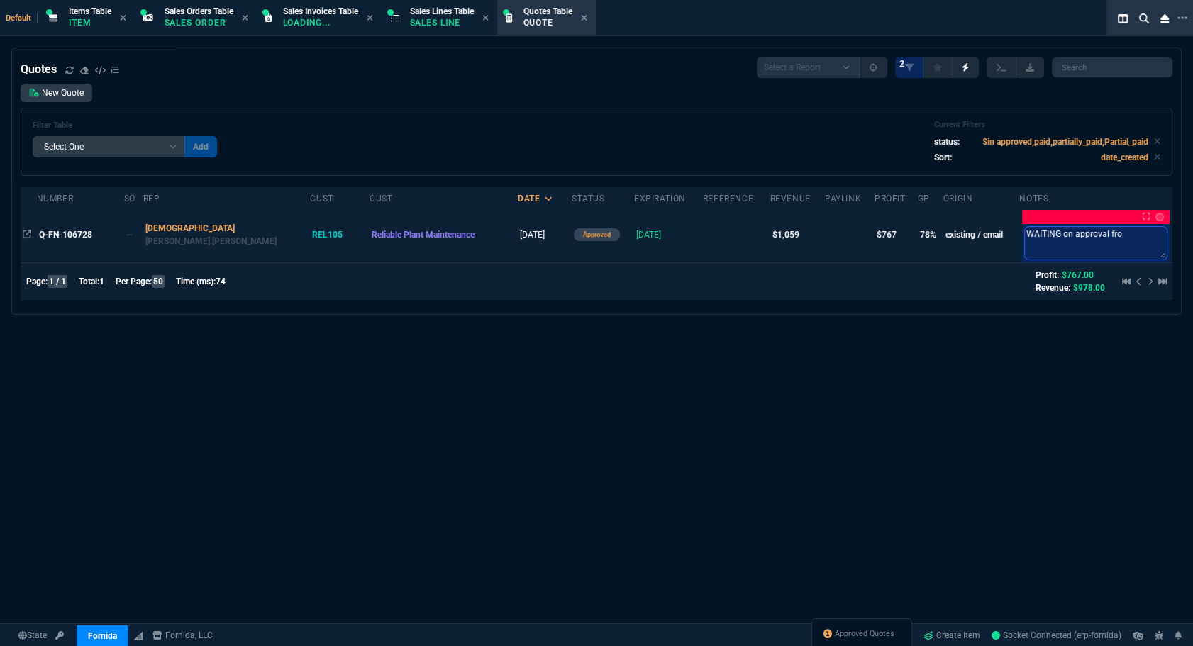
type textarea "WAITING on approval from"
type textarea "WAITING on approval from D"
type textarea "WAITING on approval from [PERSON_NAME]"
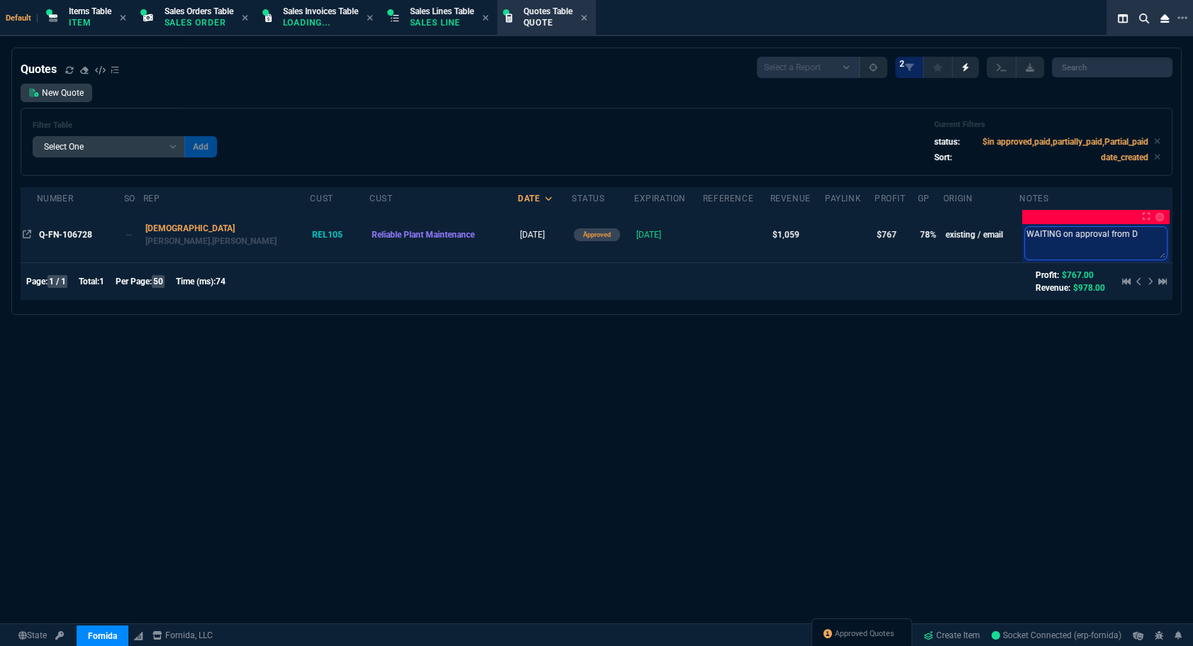
type textarea "WAITING on approval from [PERSON_NAME]"
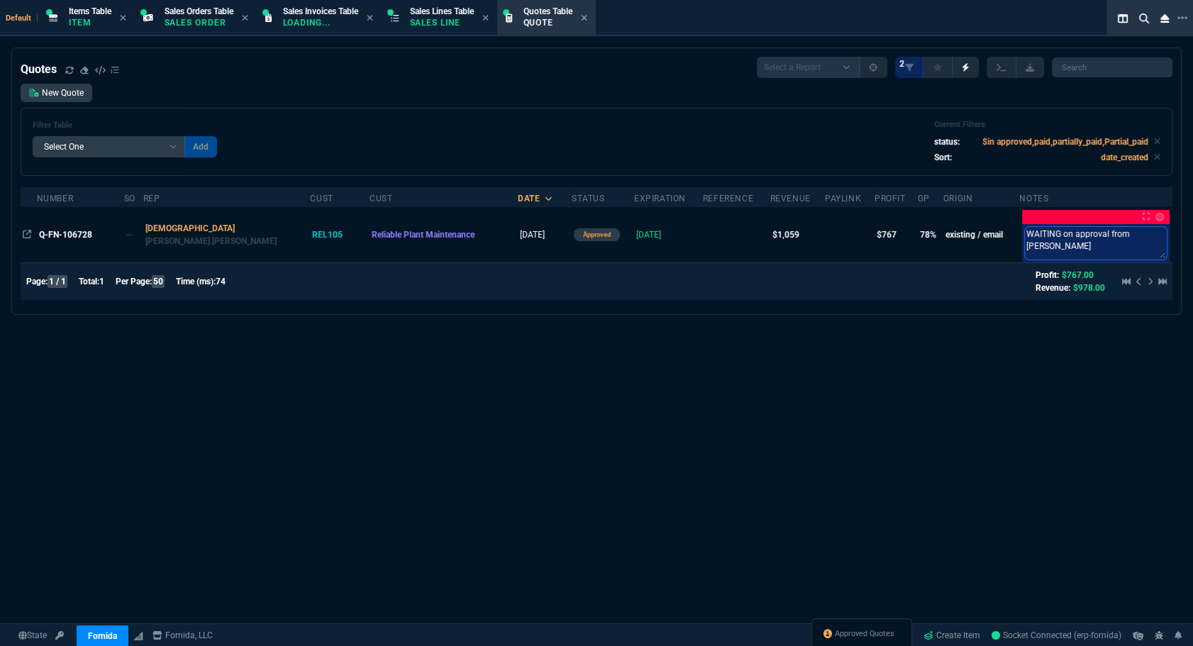
type textarea "WAITING on approval from [PERSON_NAME]"
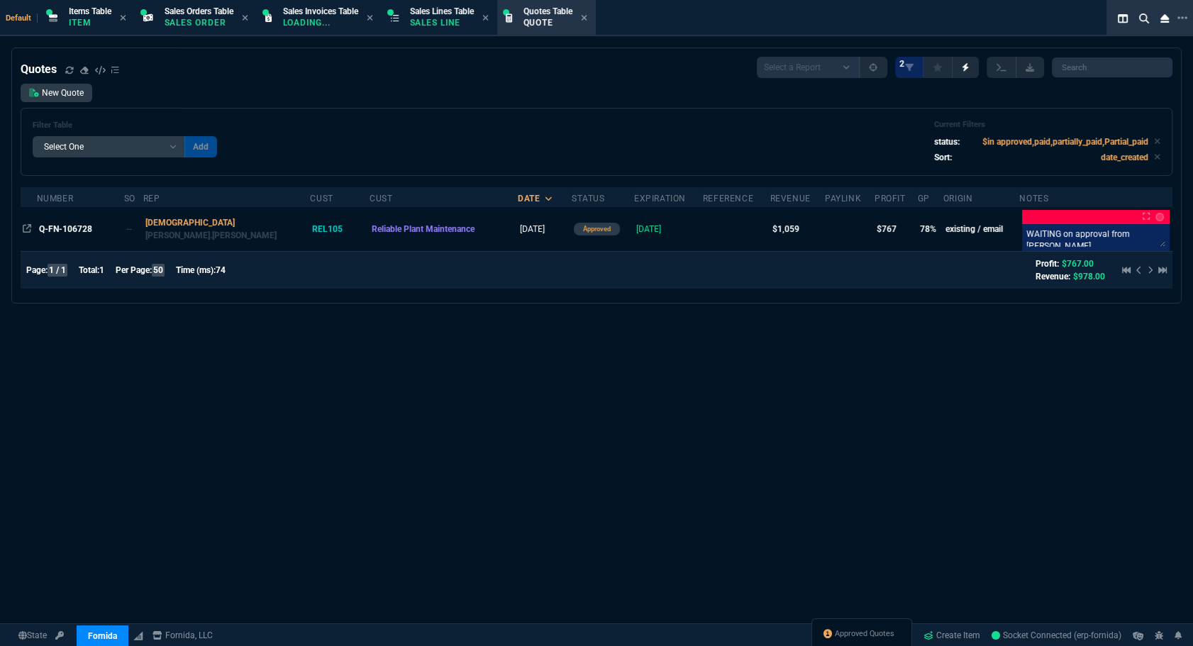
click at [787, 521] on div "Quotes Select a Report Fruit (MTD) APPROVED Quotes 2 New Quote Filter Table Sel…" at bounding box center [596, 395] width 1193 height 694
